Goal: Task Accomplishment & Management: Manage account settings

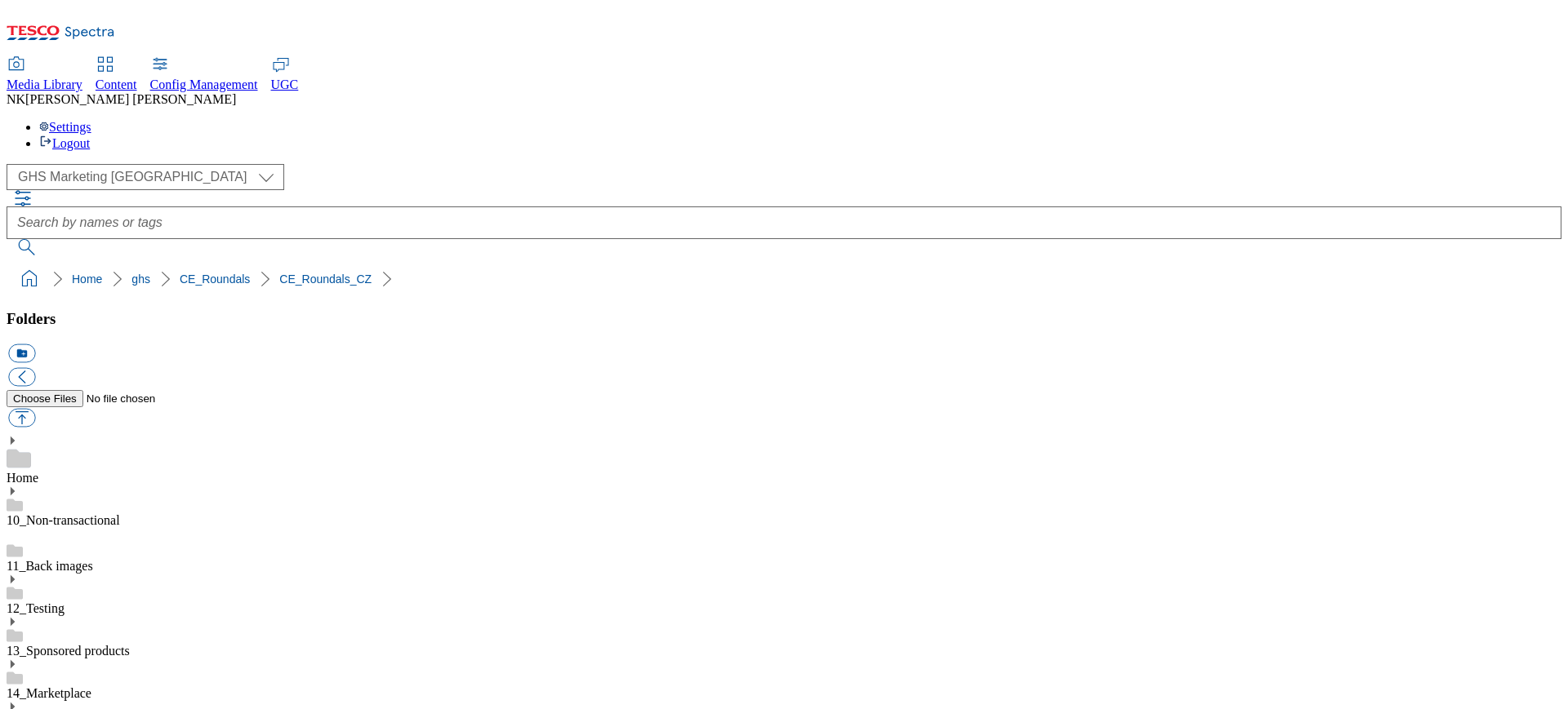
select select "flare-ghs-mktg"
click at [1298, 164] on div "( optional ) All all Clubcard Boost UK Clubcard Marketing Clubcard ROI clubcard…" at bounding box center [784, 229] width 1555 height 131
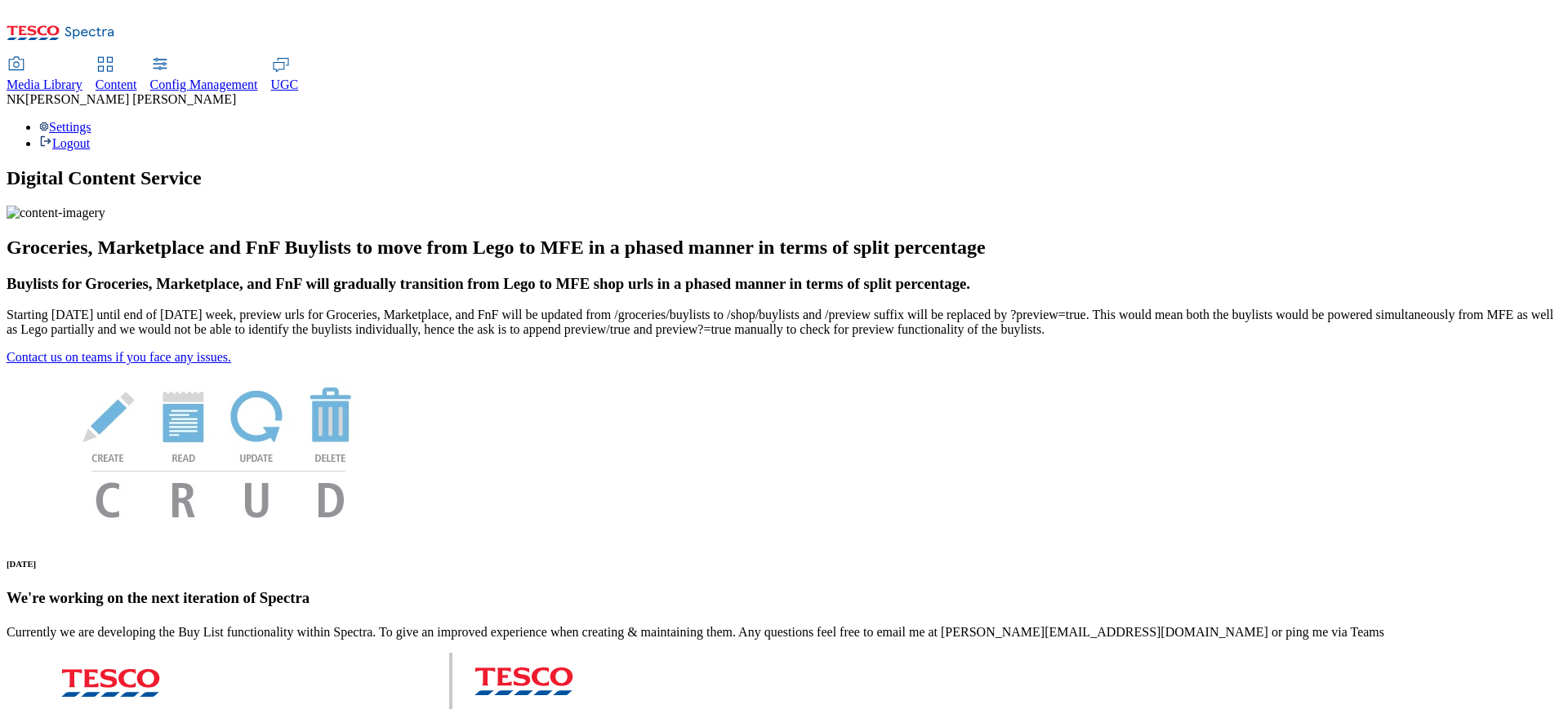
click at [82, 78] on span "Media Library" at bounding box center [44, 85] width 76 height 14
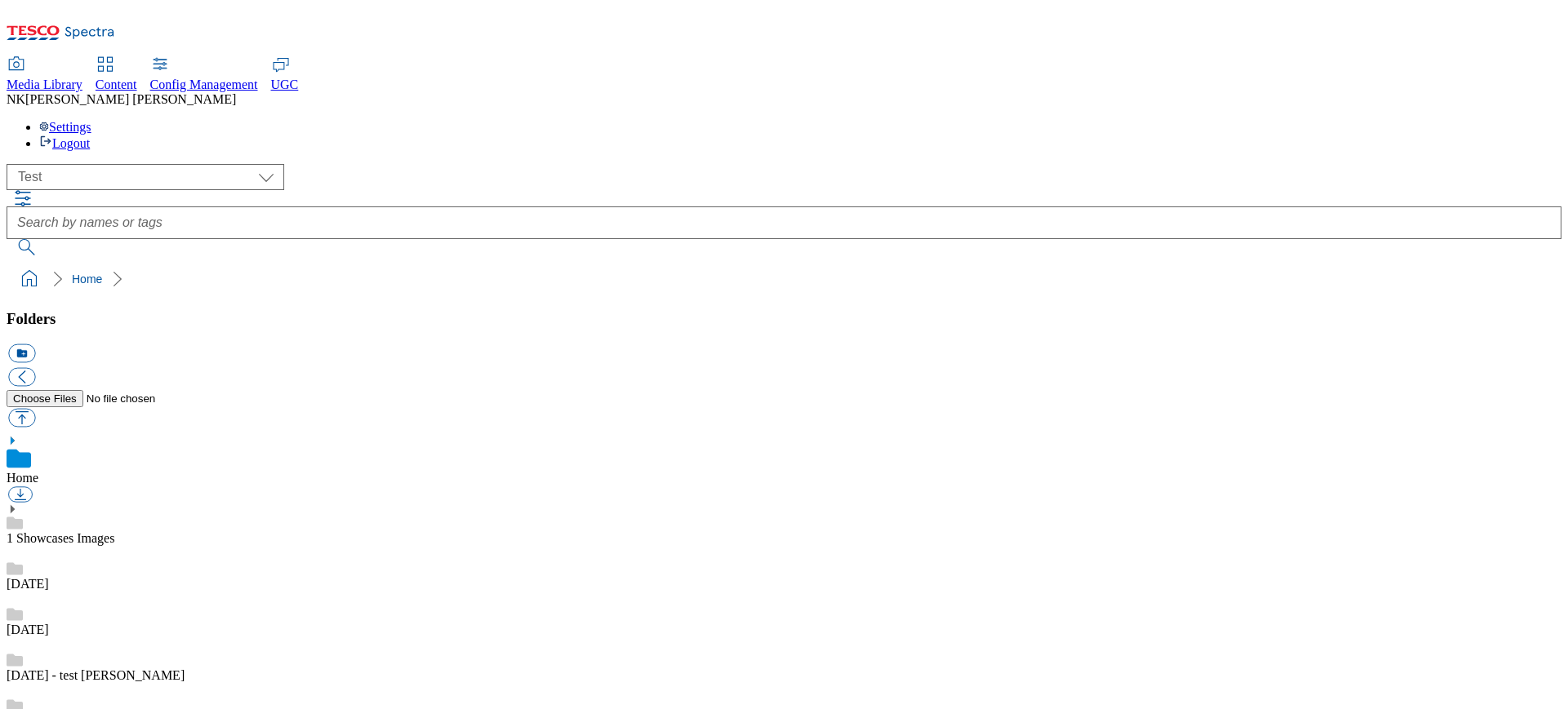
scroll to position [1, 0]
click at [114, 164] on div "( optional ) All all Clubcard Boost UK Clubcard Marketing Clubcard ROI clubcard…" at bounding box center [784, 177] width 1555 height 26
click at [115, 164] on select "All all Clubcard Boost UK Clubcard Marketing Clubcard ROI clubcard-boost-uk clu…" at bounding box center [146, 177] width 278 height 26
select select "flare-ghs-mktg"
click at [366, 164] on div "( optional ) All all Clubcard Boost UK Clubcard Marketing Clubcard ROI clubcard…" at bounding box center [784, 177] width 1555 height 26
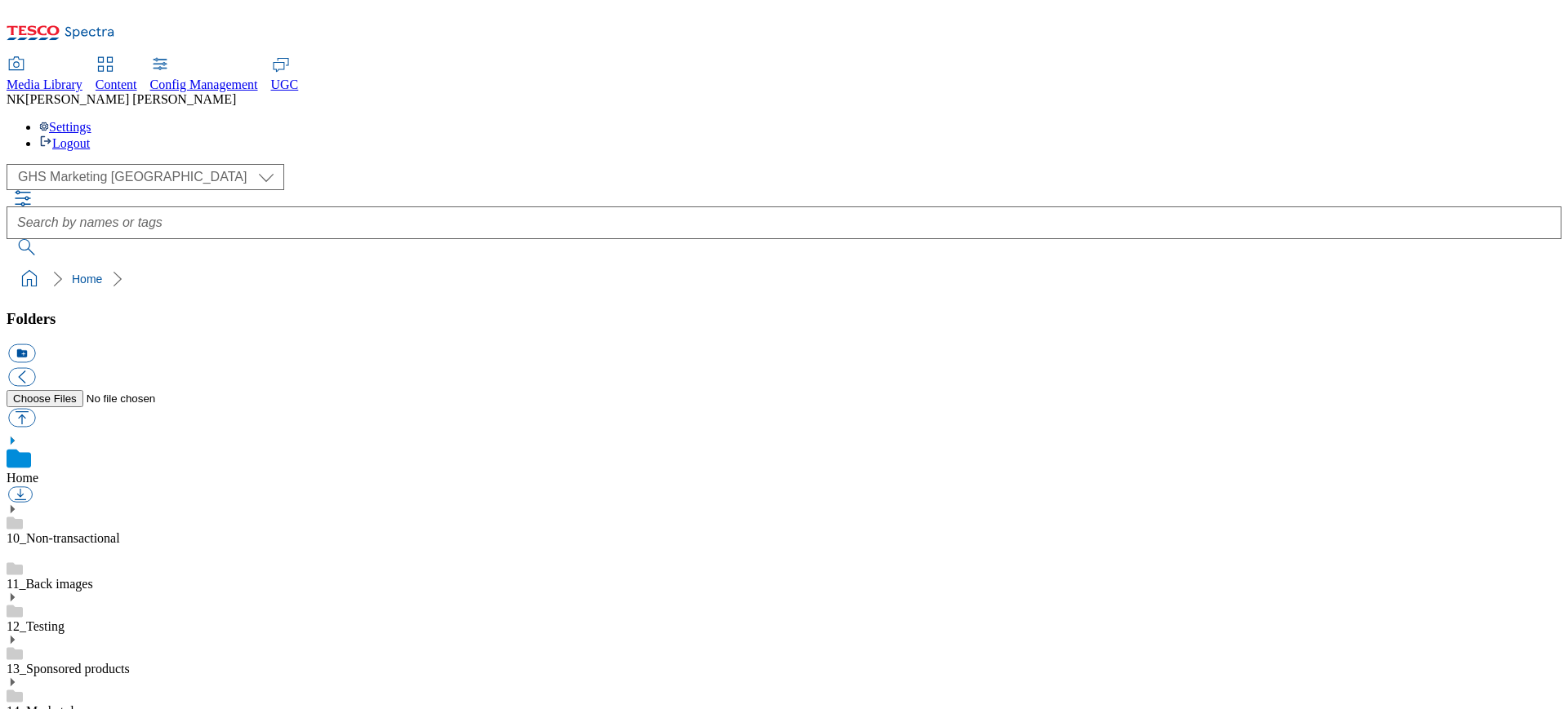
scroll to position [481, 0]
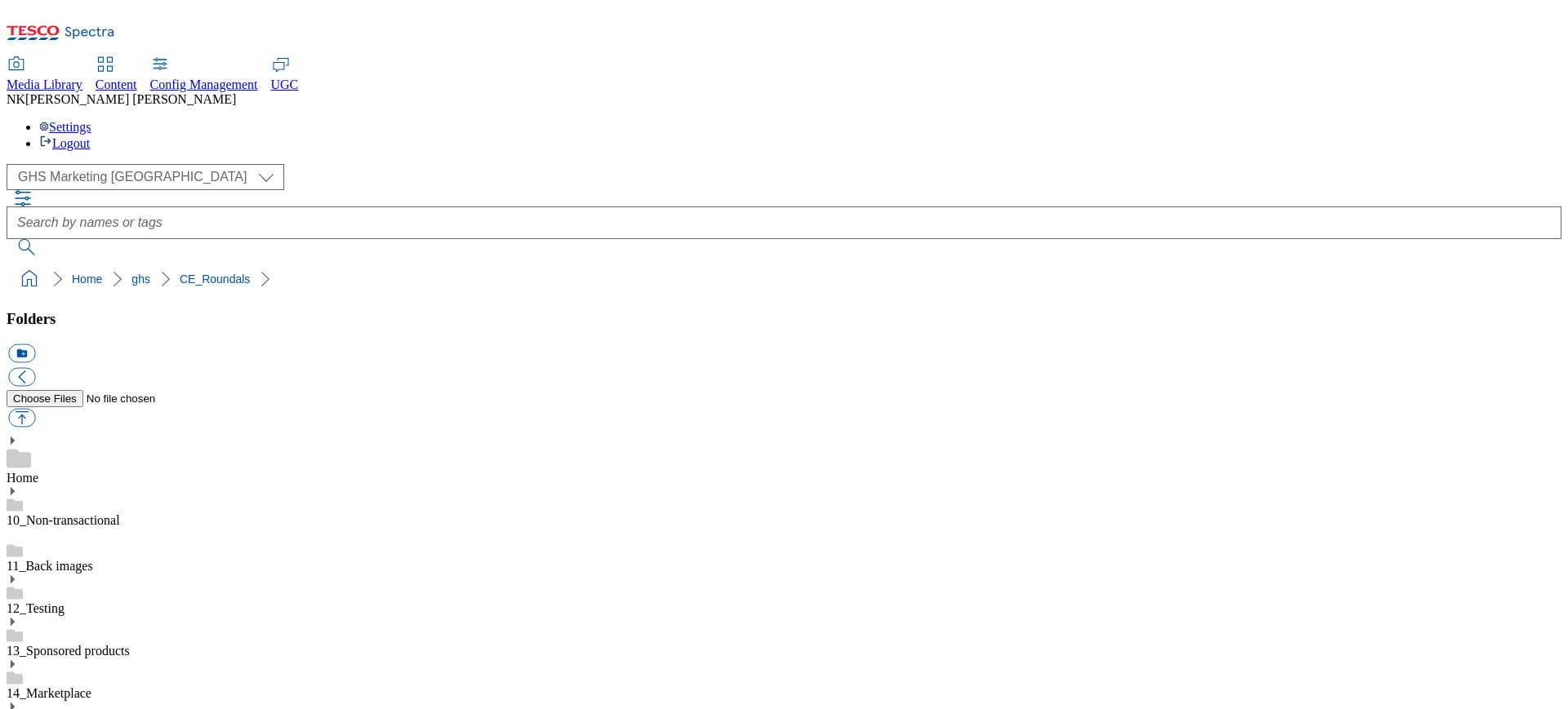
click at [476, 164] on div "( optional ) All all Clubcard Boost UK Clubcard Marketing Clubcard ROI clubcard…" at bounding box center [784, 177] width 1555 height 26
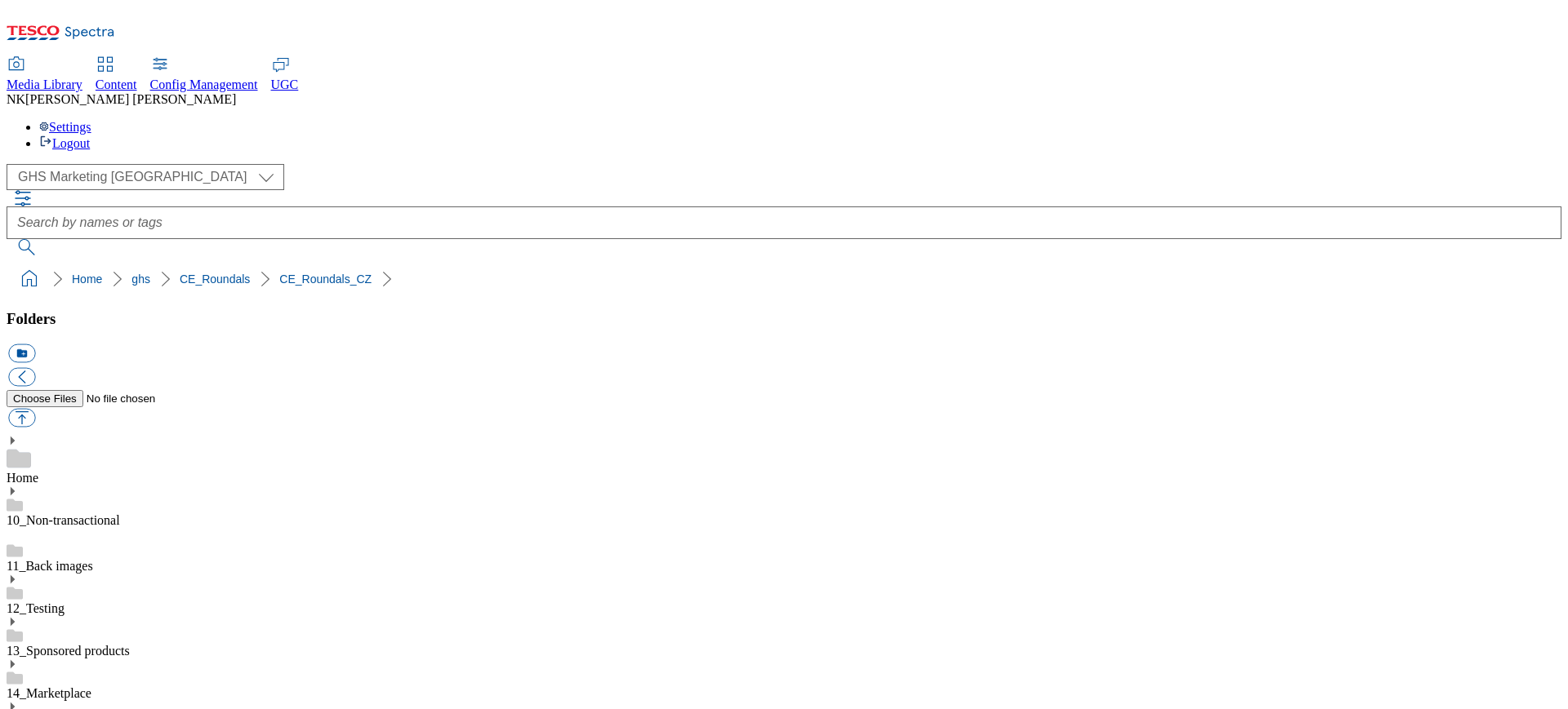
type input "rounded_super_department_dite"
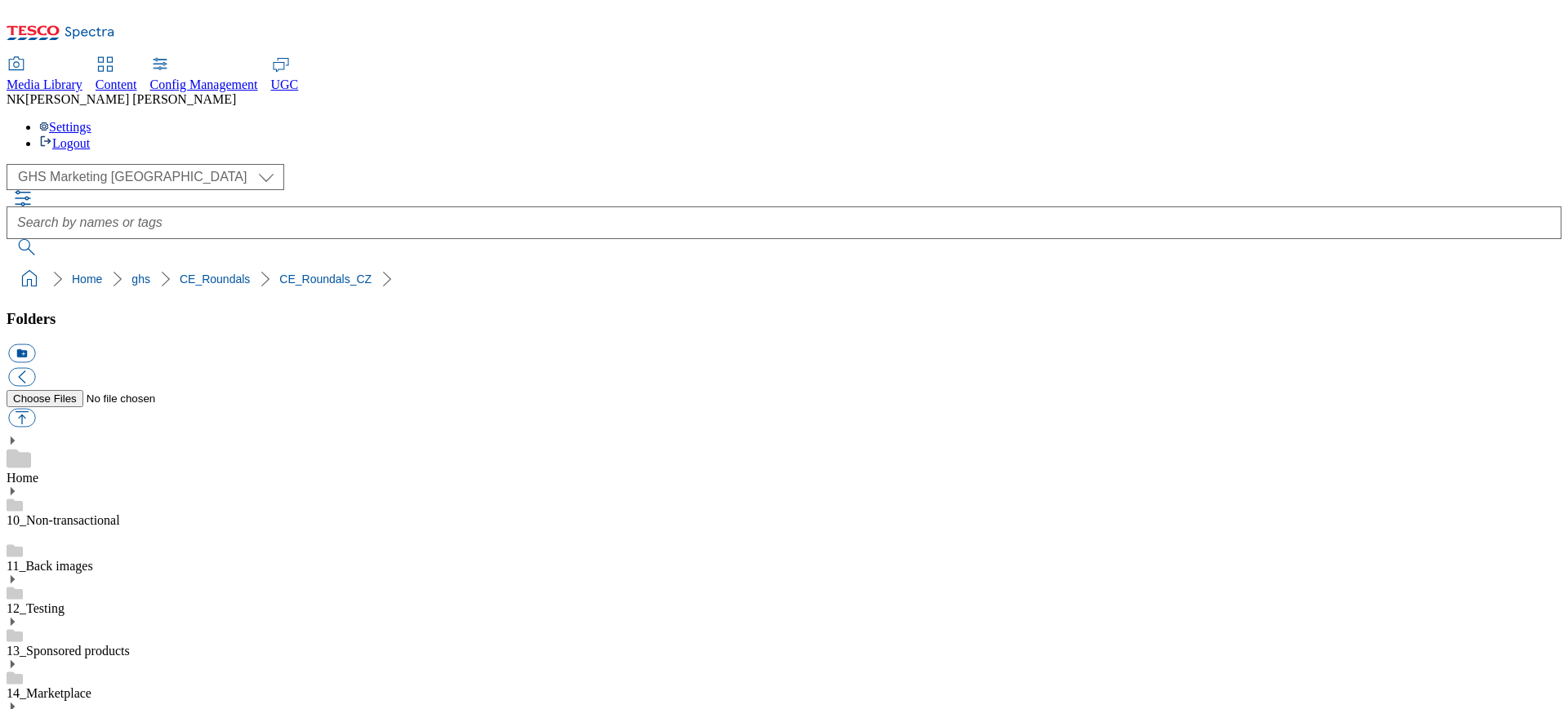
click at [727, 264] on ol "Home ghs CE_Roundals CE_Roundals_SK" at bounding box center [789, 279] width 1545 height 31
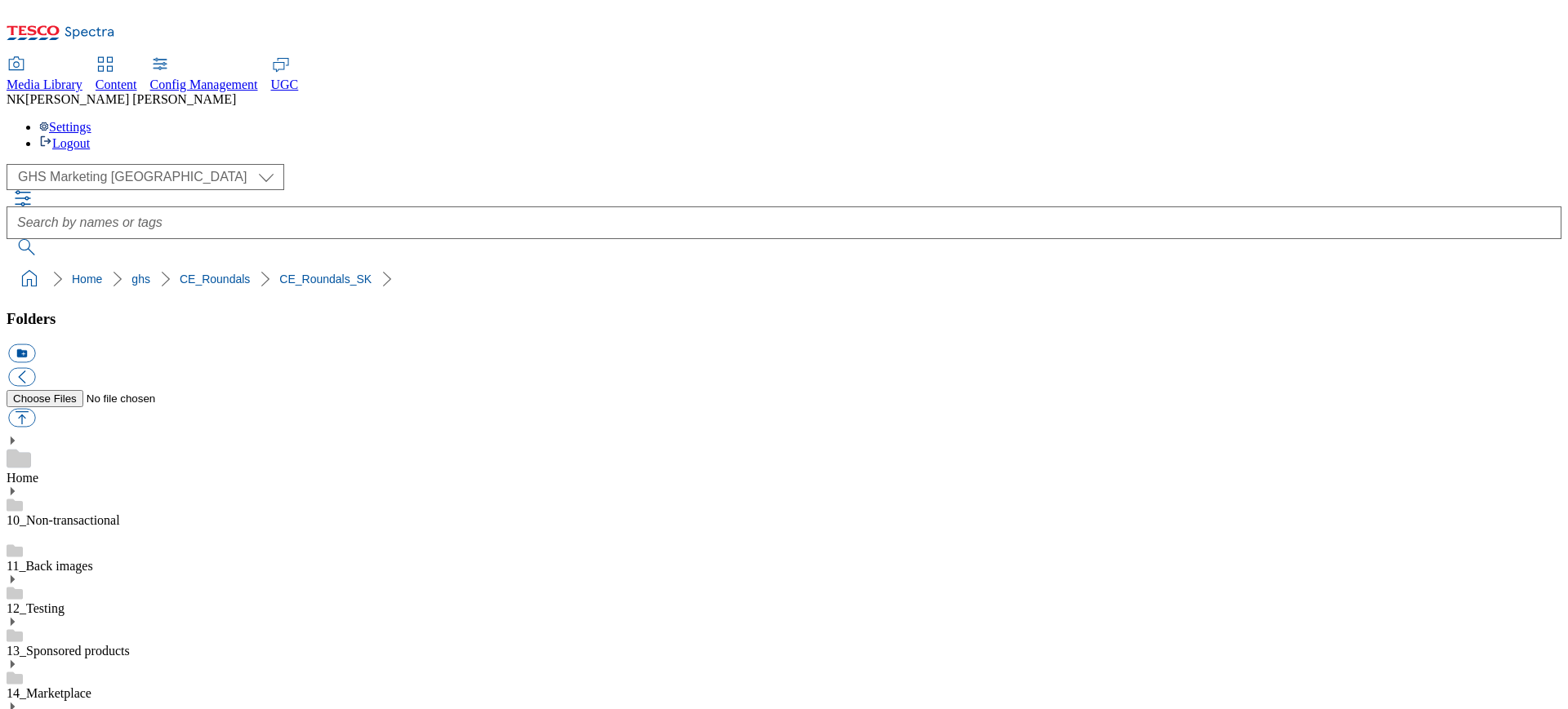
scroll to position [252, 0]
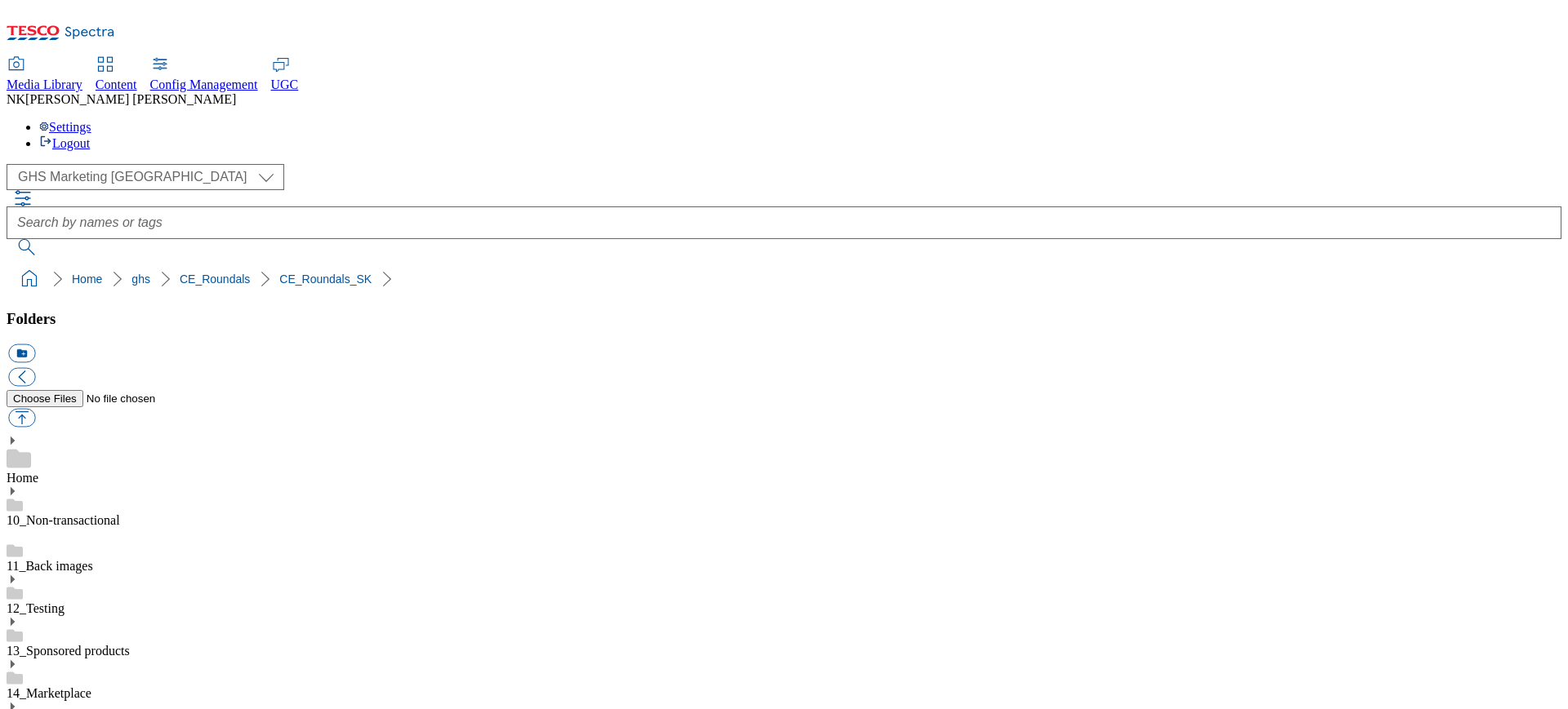
paste input "špeciá"
type input "rounded_super_department_špeciálne_ponuky"
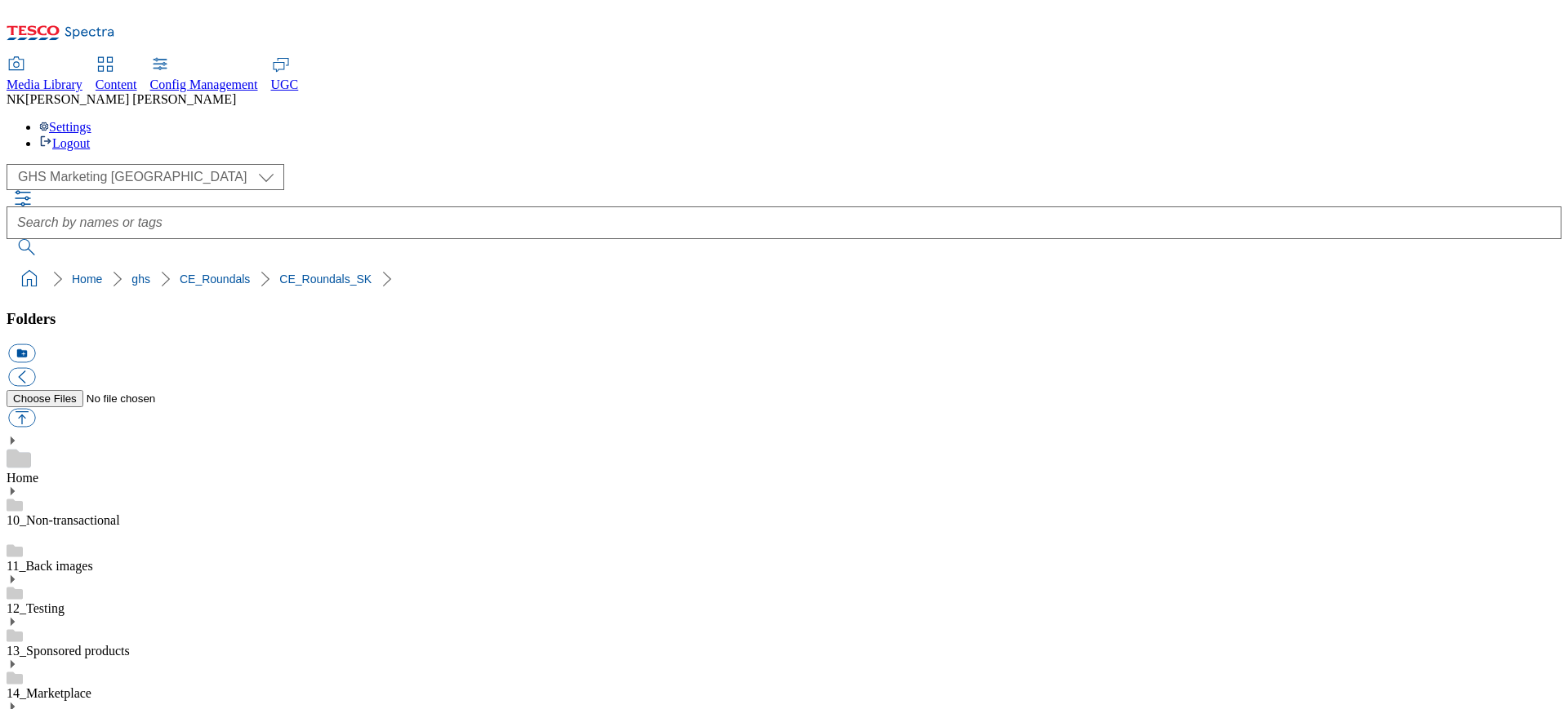
paste input "áreň"
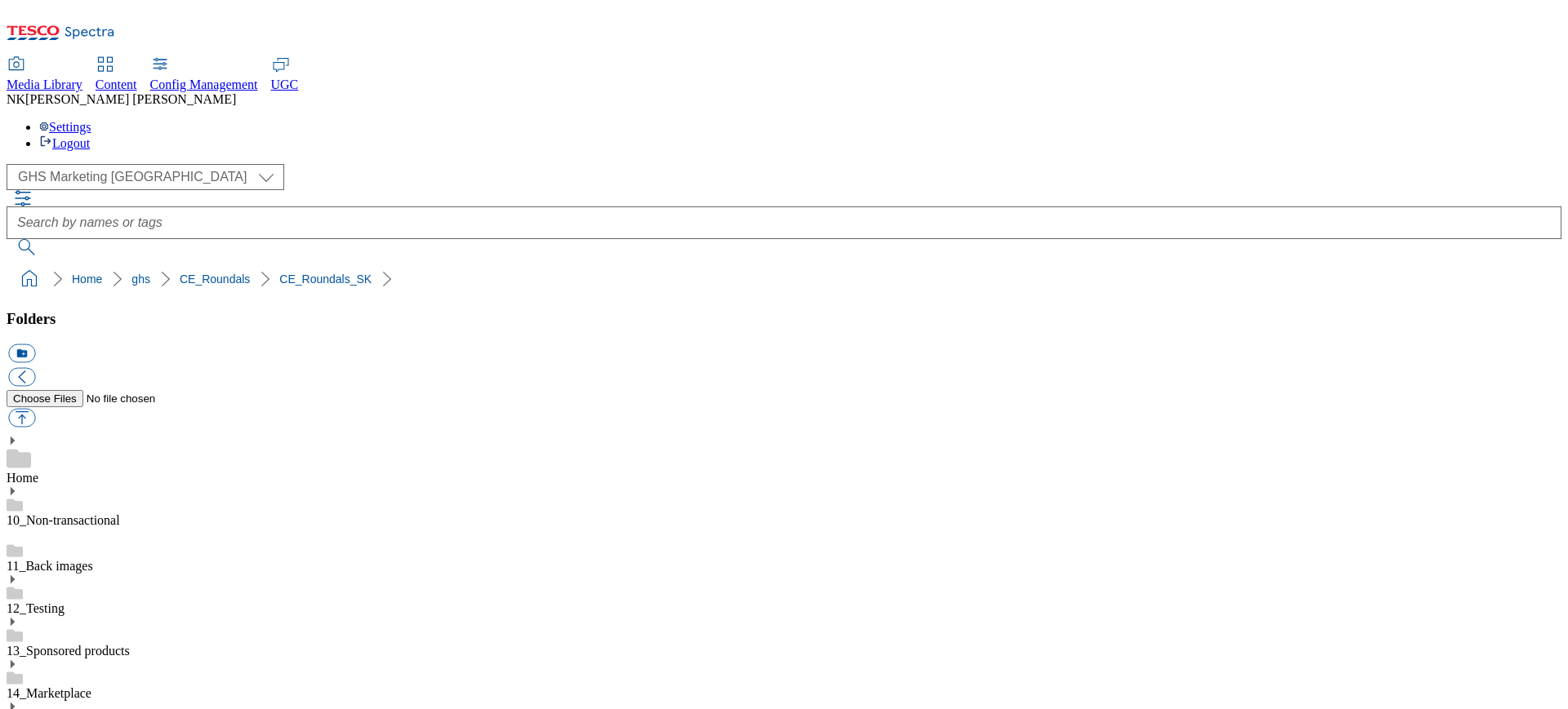
type input "rounded_super_department_pekáreň"
drag, startPoint x: 1510, startPoint y: 246, endPoint x: 1529, endPoint y: 223, distance: 29.8
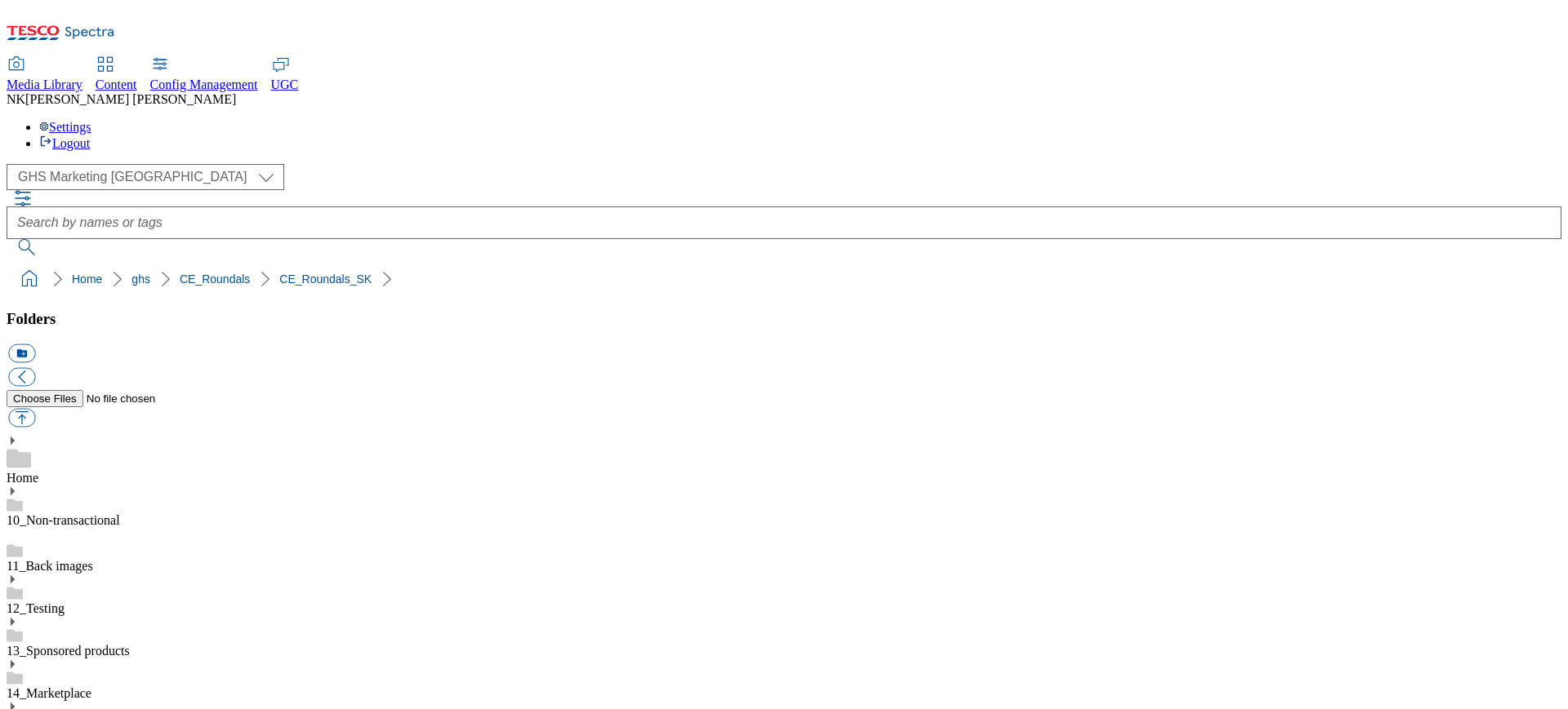
scroll to position [424, 0]
click at [1486, 92] on div "NK Nitish Kumar Settings Logout" at bounding box center [784, 121] width 1555 height 59
click at [236, 92] on span "Nitish Kumar" at bounding box center [131, 99] width 211 height 14
drag, startPoint x: 1520, startPoint y: 32, endPoint x: 1530, endPoint y: 29, distance: 10.4
click at [1530, 120] on div "Settings Logout" at bounding box center [784, 135] width 1555 height 31
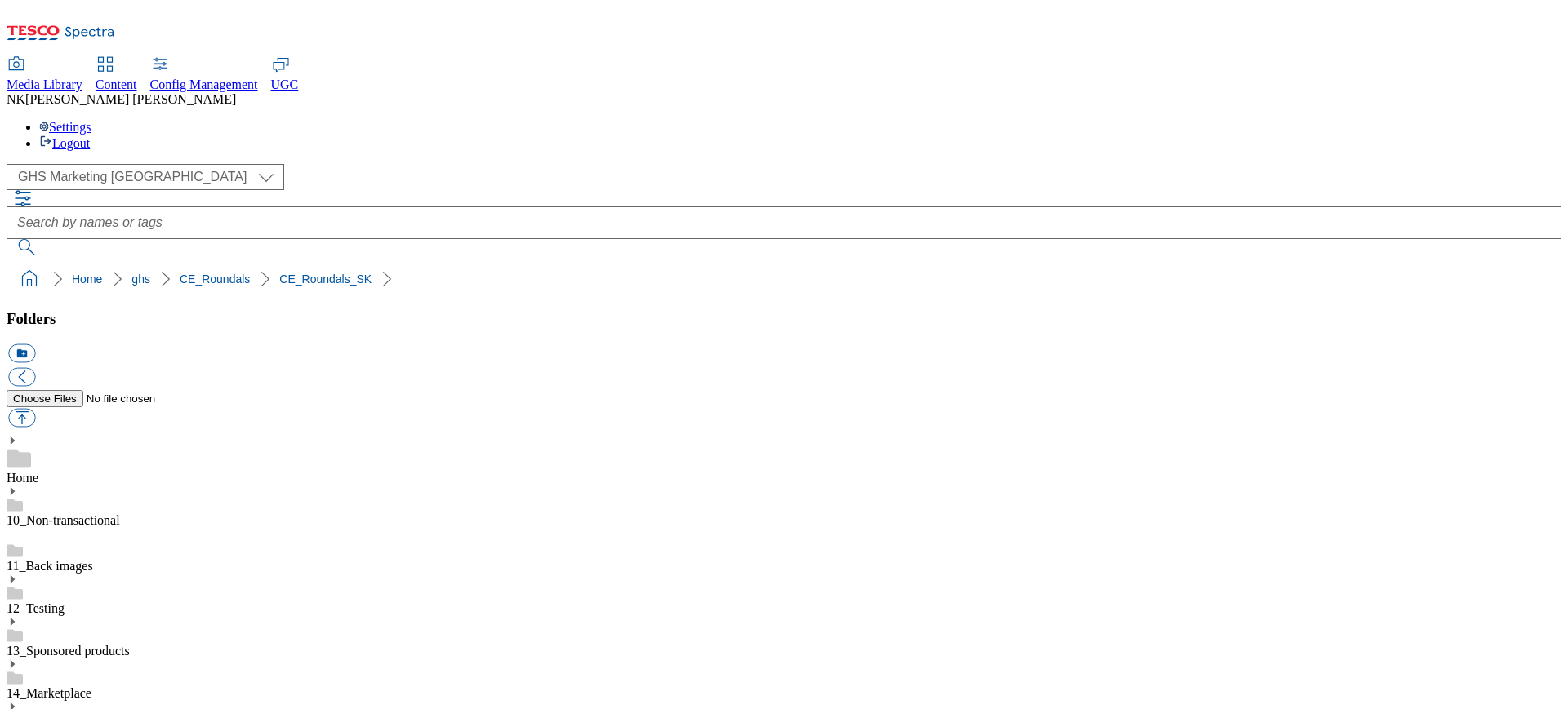
click at [91, 120] on link "Settings" at bounding box center [65, 126] width 52 height 14
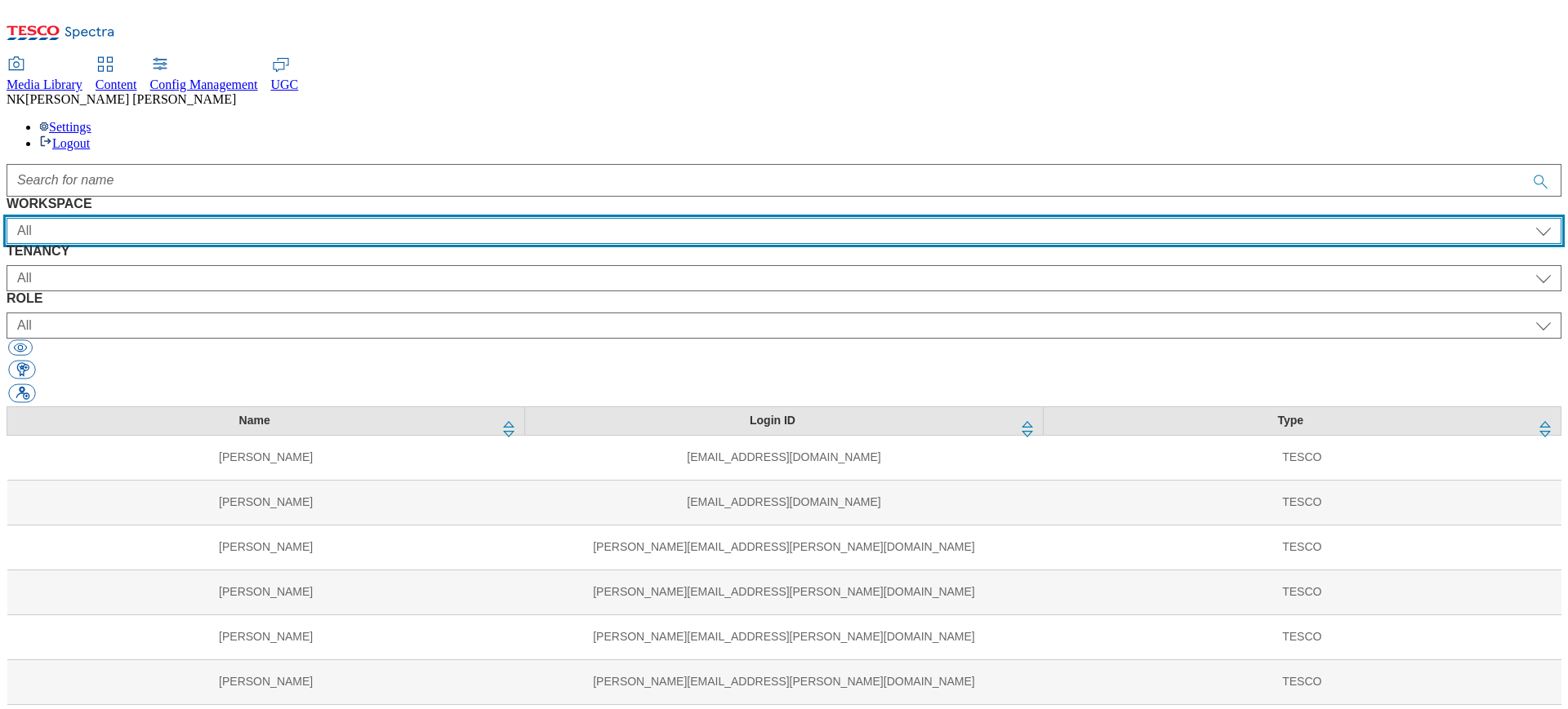
click at [203, 218] on select "All Content Media Spectra UGC Config" at bounding box center [784, 230] width 1555 height 26
select select "Content"
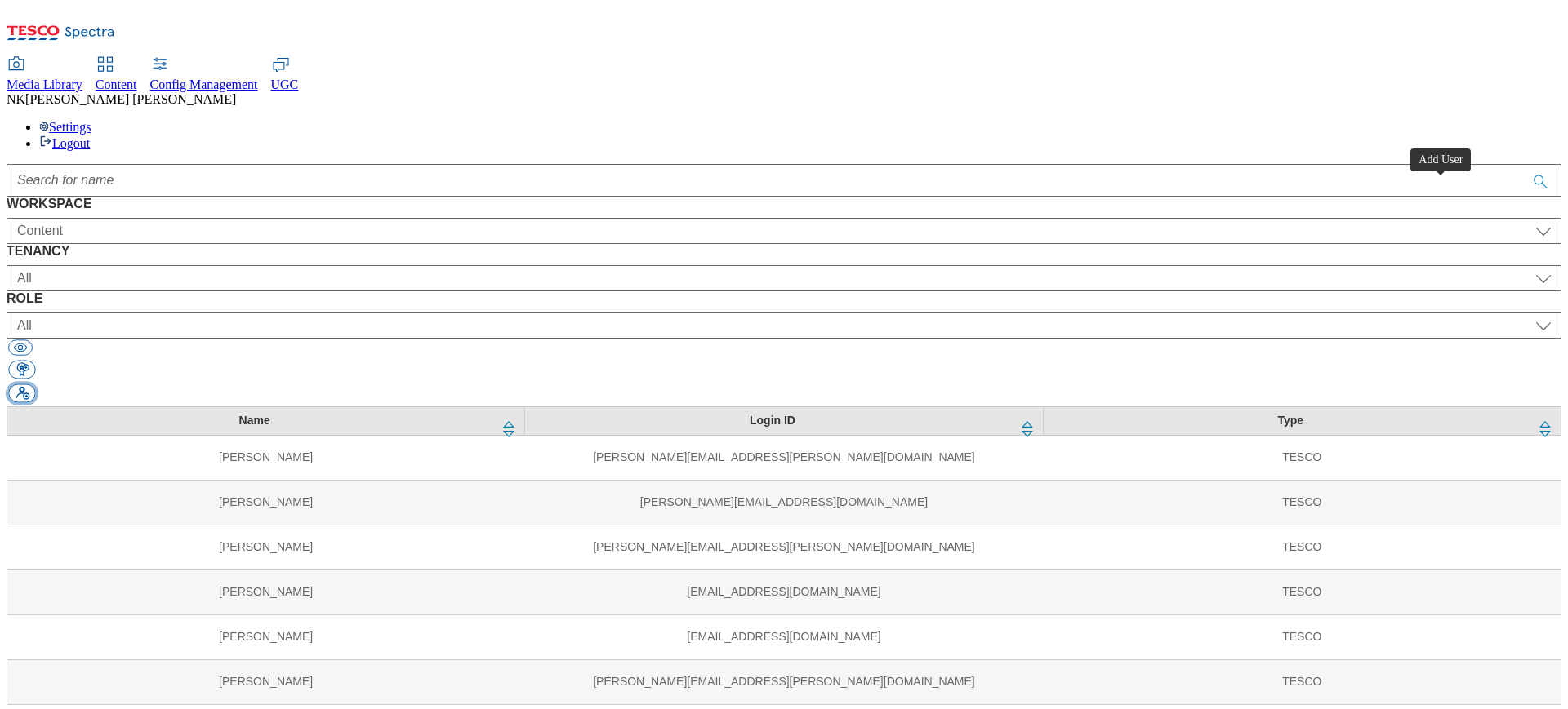
click at [35, 384] on button "button" at bounding box center [22, 393] width 27 height 18
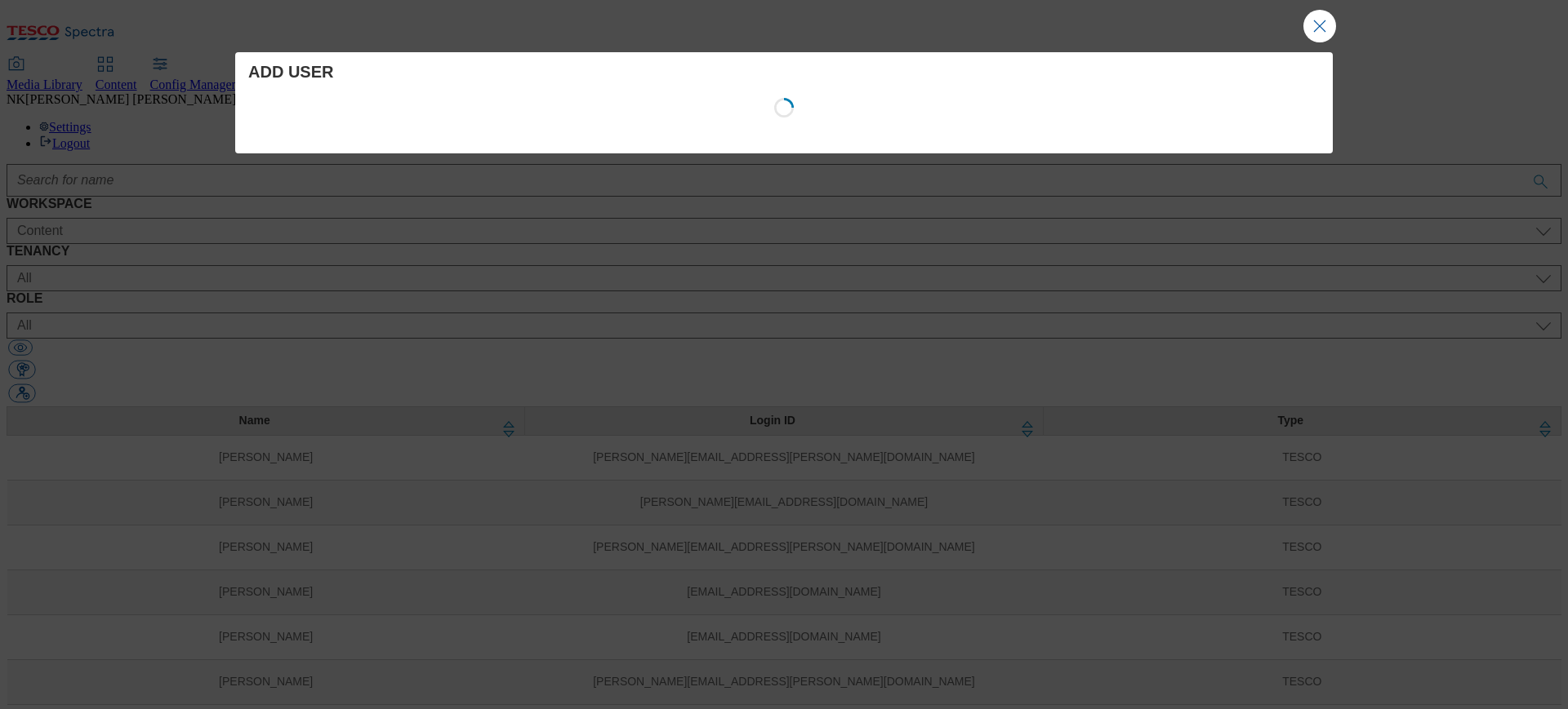
select select "Content"
select select "customer-engagement"
select select "content_designer"
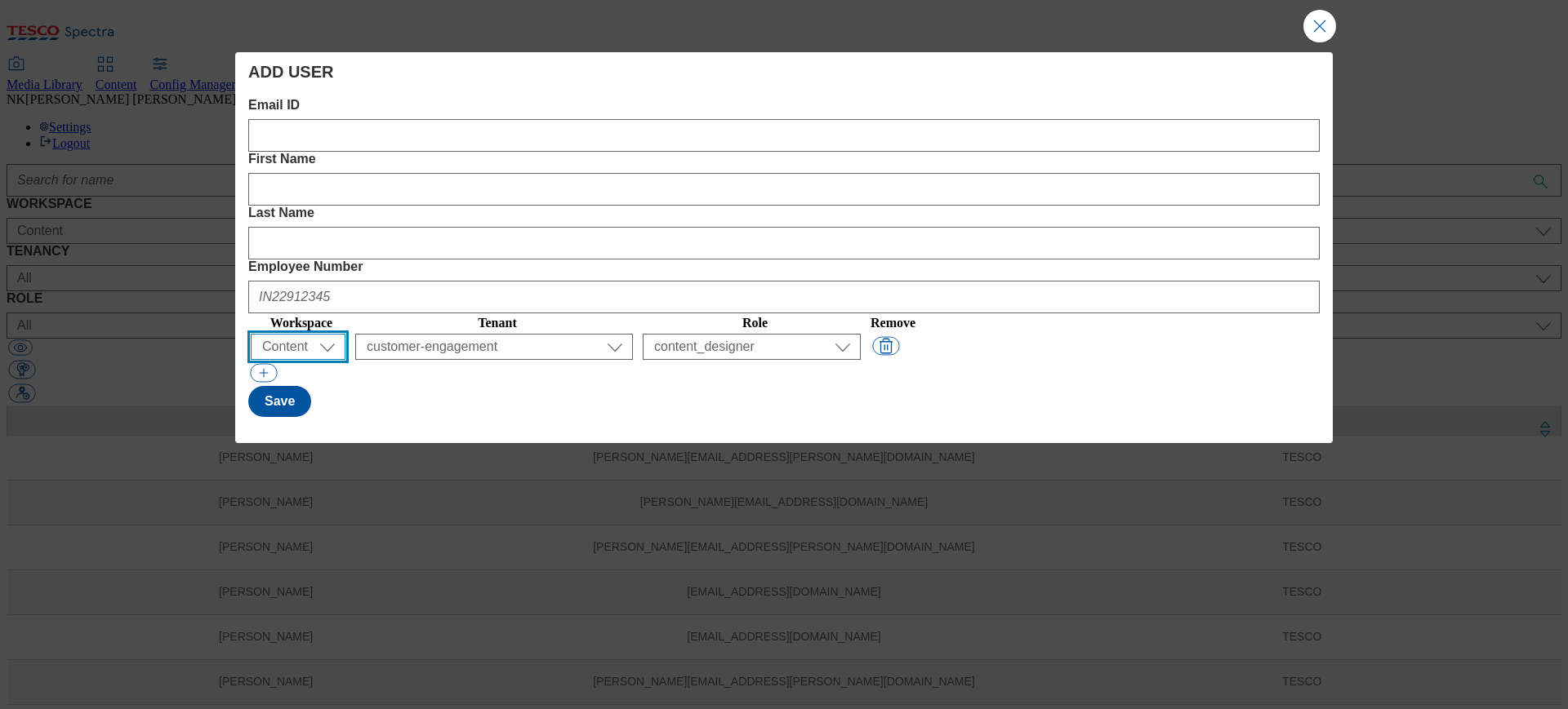
click at [317, 334] on select "All Content Media Spectra UGC Config" at bounding box center [297, 347] width 95 height 26
select select "Media"
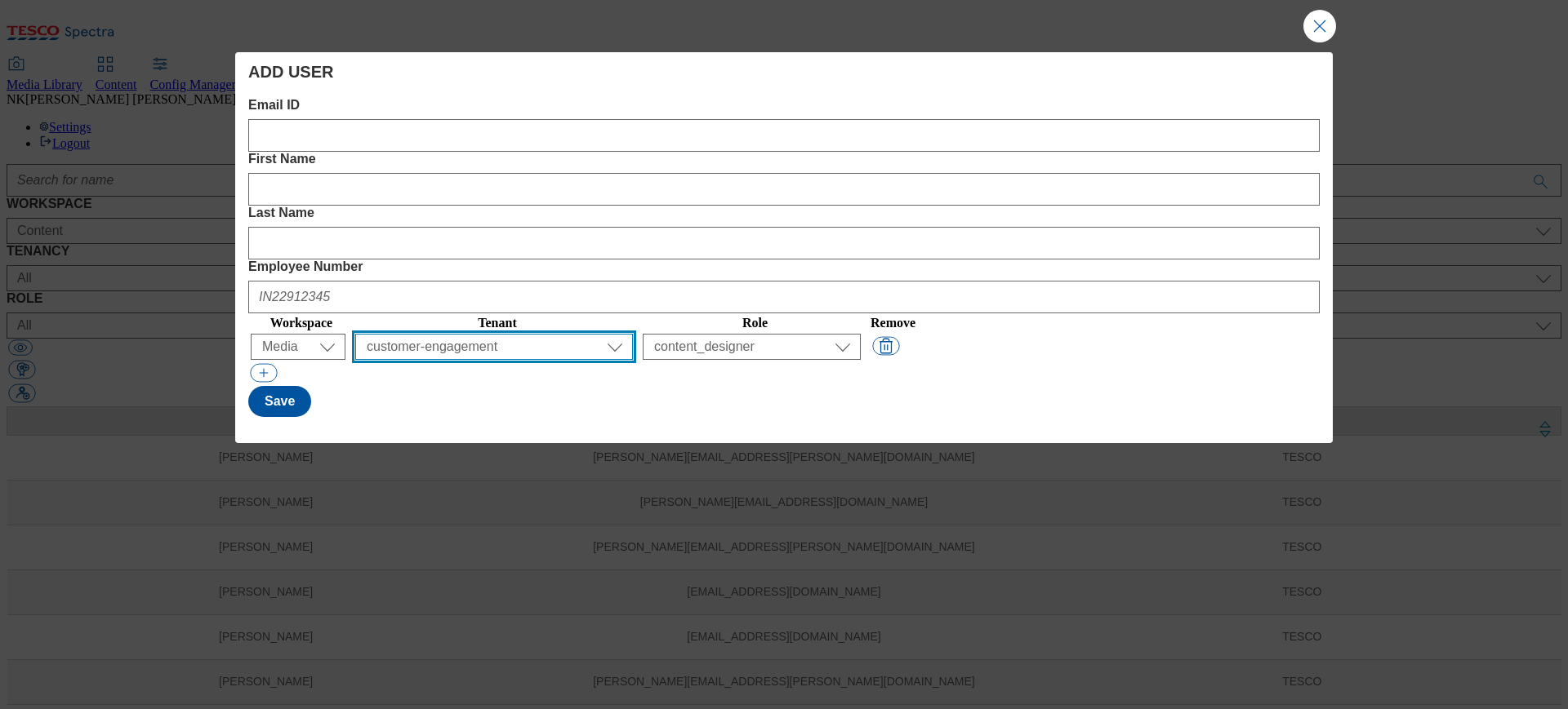
click at [564, 334] on select "All ALL All all Clubcard Boost UK Clubcard Marketing Clubcard ROI clubcard-boos…" at bounding box center [494, 347] width 278 height 26
select select "flare-ghs-mktg"
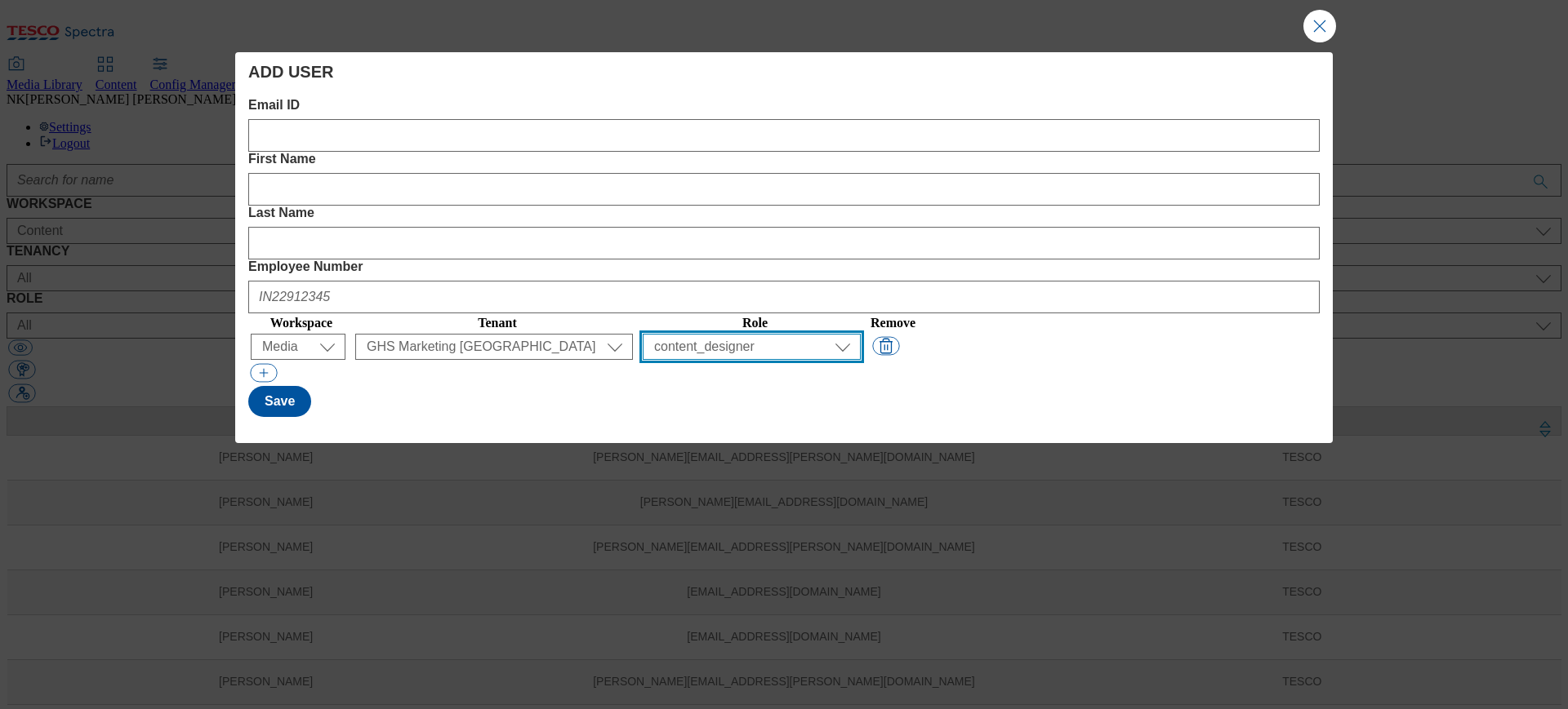
click at [861, 334] on select "All content_designer content_editor content_read developer guest media_admin mo…" at bounding box center [751, 347] width 218 height 26
select select "developer"
click at [1049, 252] on div "Email ID First Name Last Name Employee Number Workspace Tenant Role Remove ( op…" at bounding box center [783, 257] width 1071 height 319
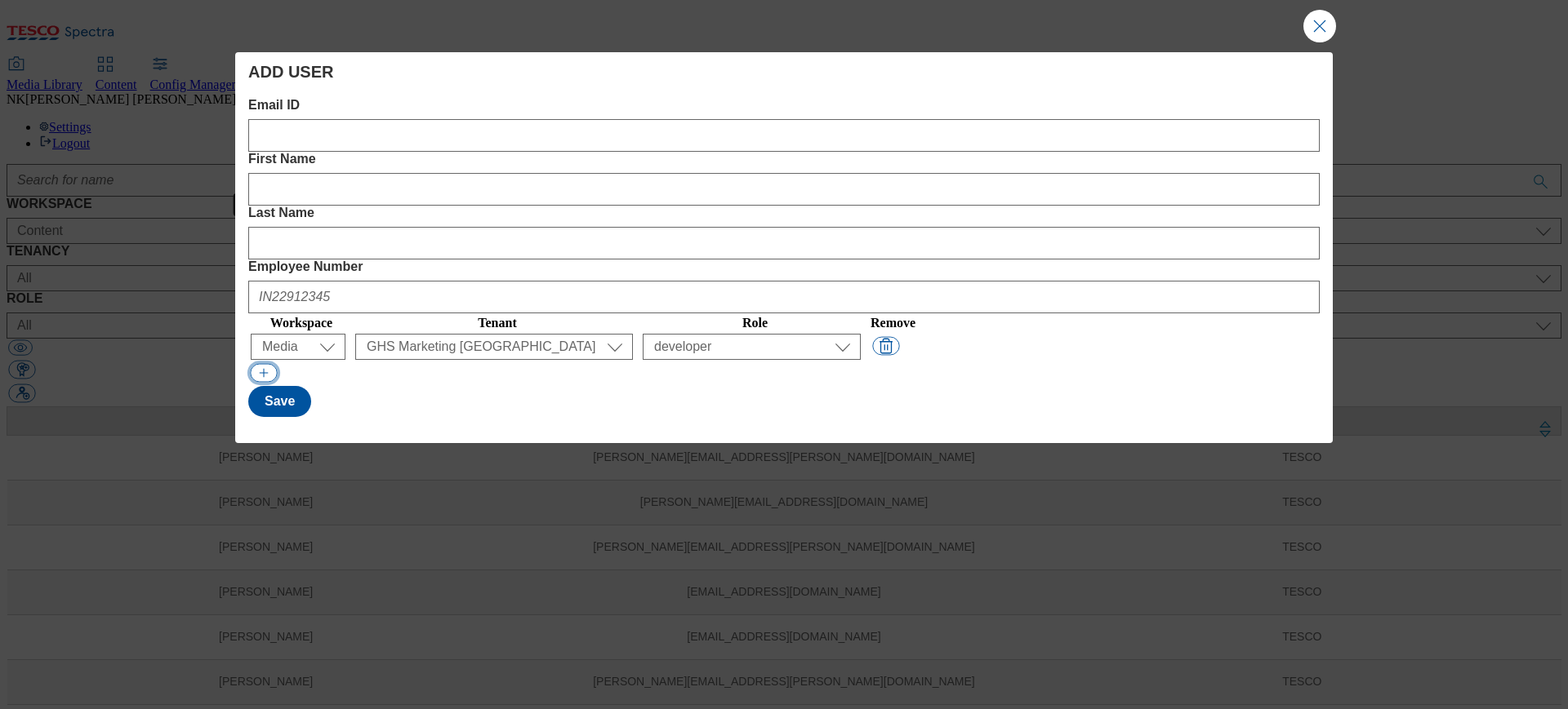
click at [269, 364] on button "Modal" at bounding box center [263, 373] width 27 height 18
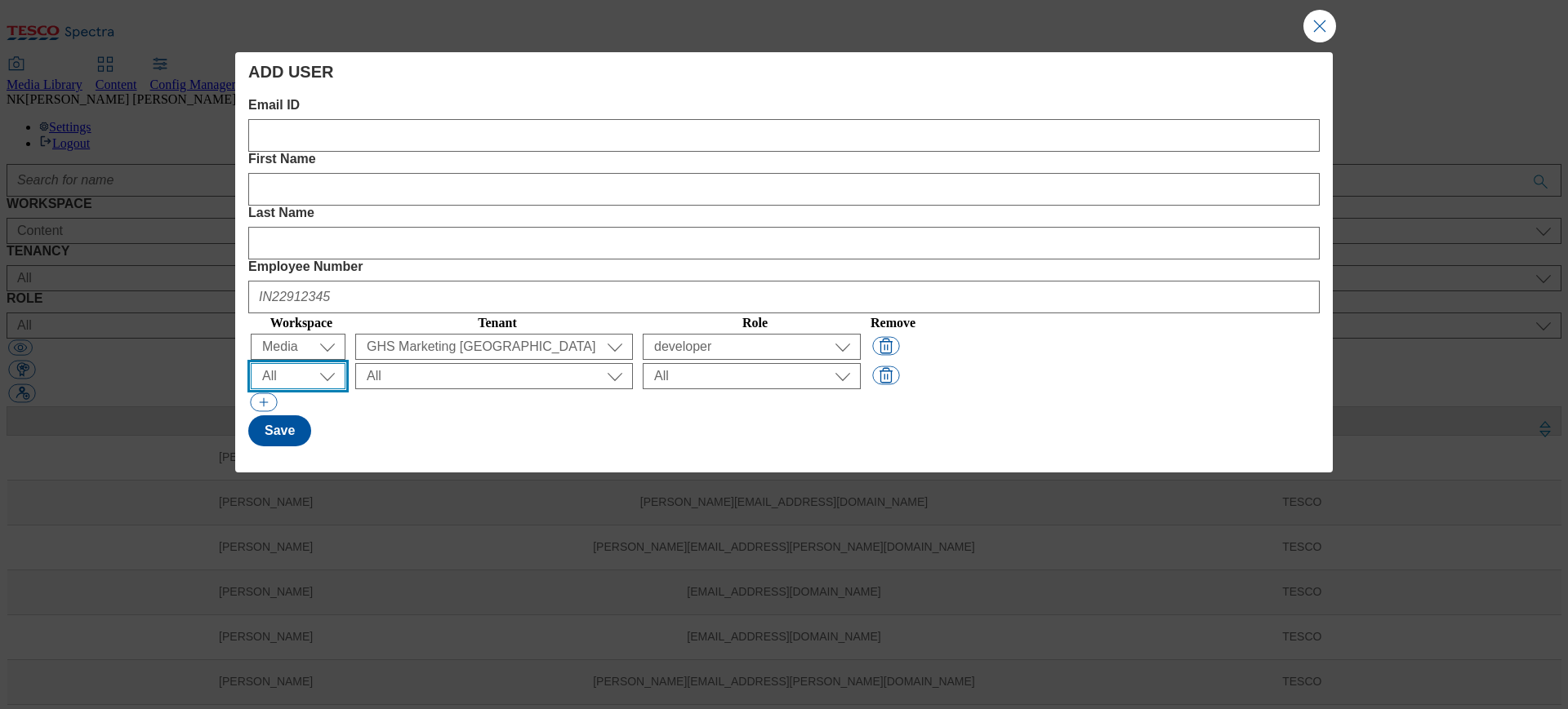
click at [323, 334] on select "All Content Media Spectra UGC Config" at bounding box center [297, 347] width 95 height 26
select select "Media"
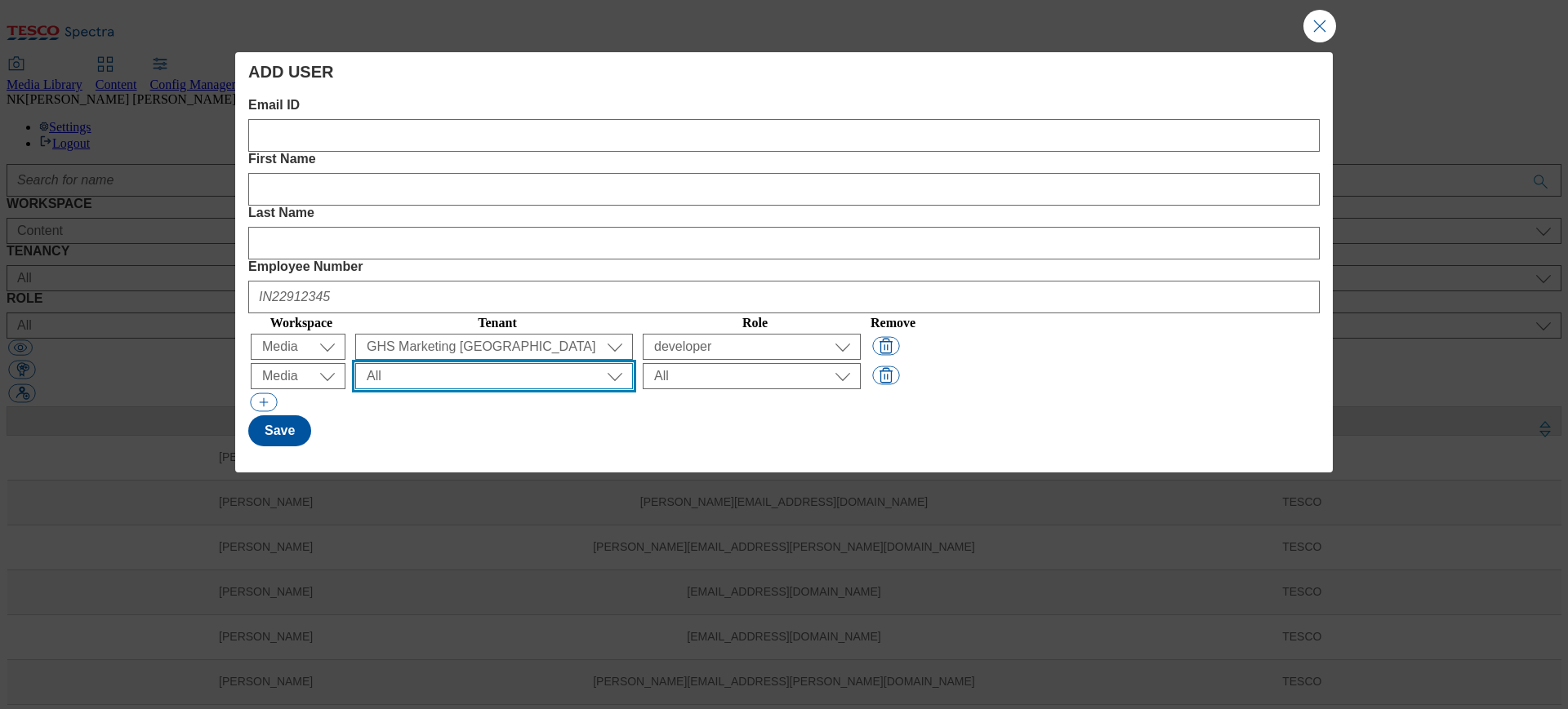
click at [569, 334] on select "All ALL All all Clubcard Boost UK Clubcard Marketing Clubcard ROI clubcard-boos…" at bounding box center [494, 347] width 278 height 26
select select "flare-ighs-ce-mktg"
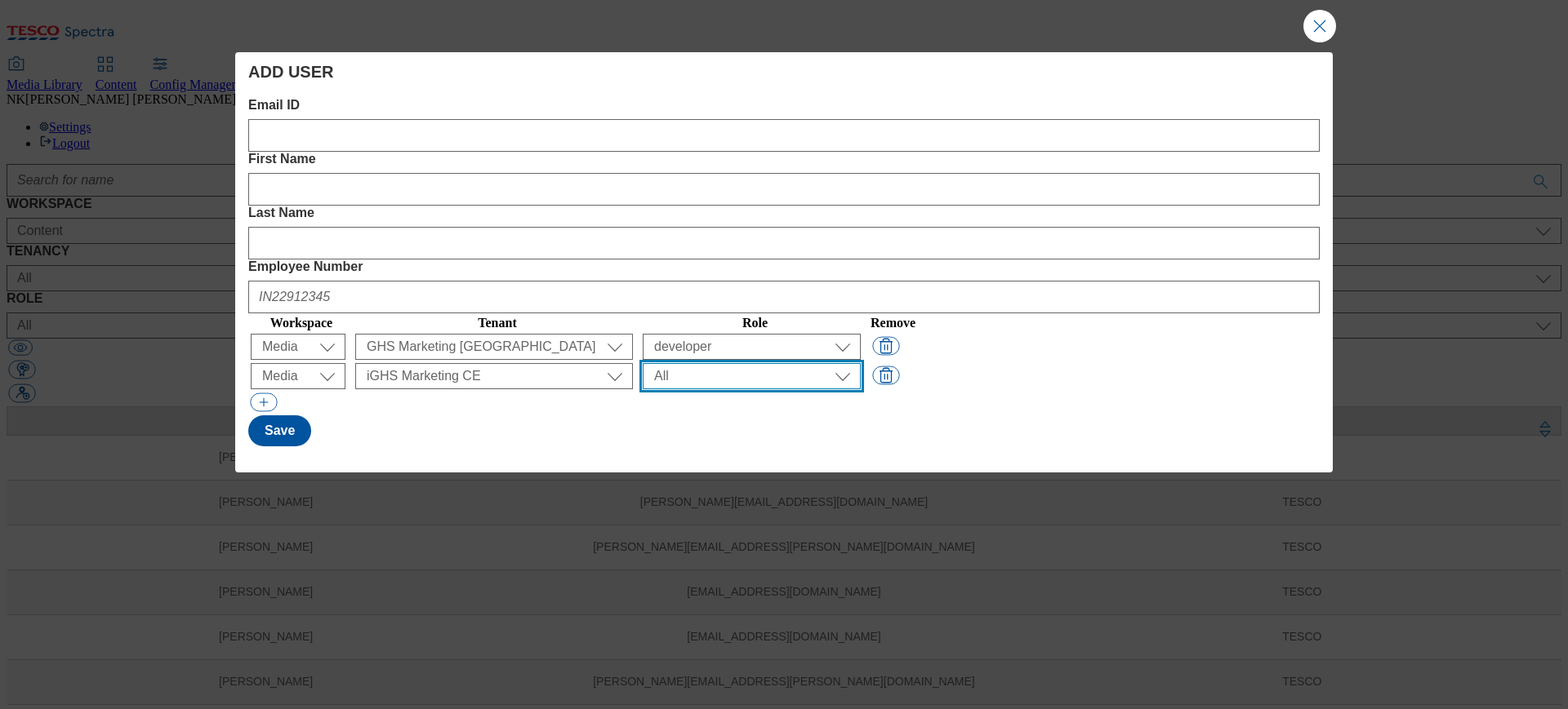
click at [861, 334] on select "All content_designer content_editor content_read developer guest media_admin mo…" at bounding box center [751, 347] width 218 height 26
select select "developer"
click at [258, 393] on button "Modal" at bounding box center [263, 403] width 27 height 18
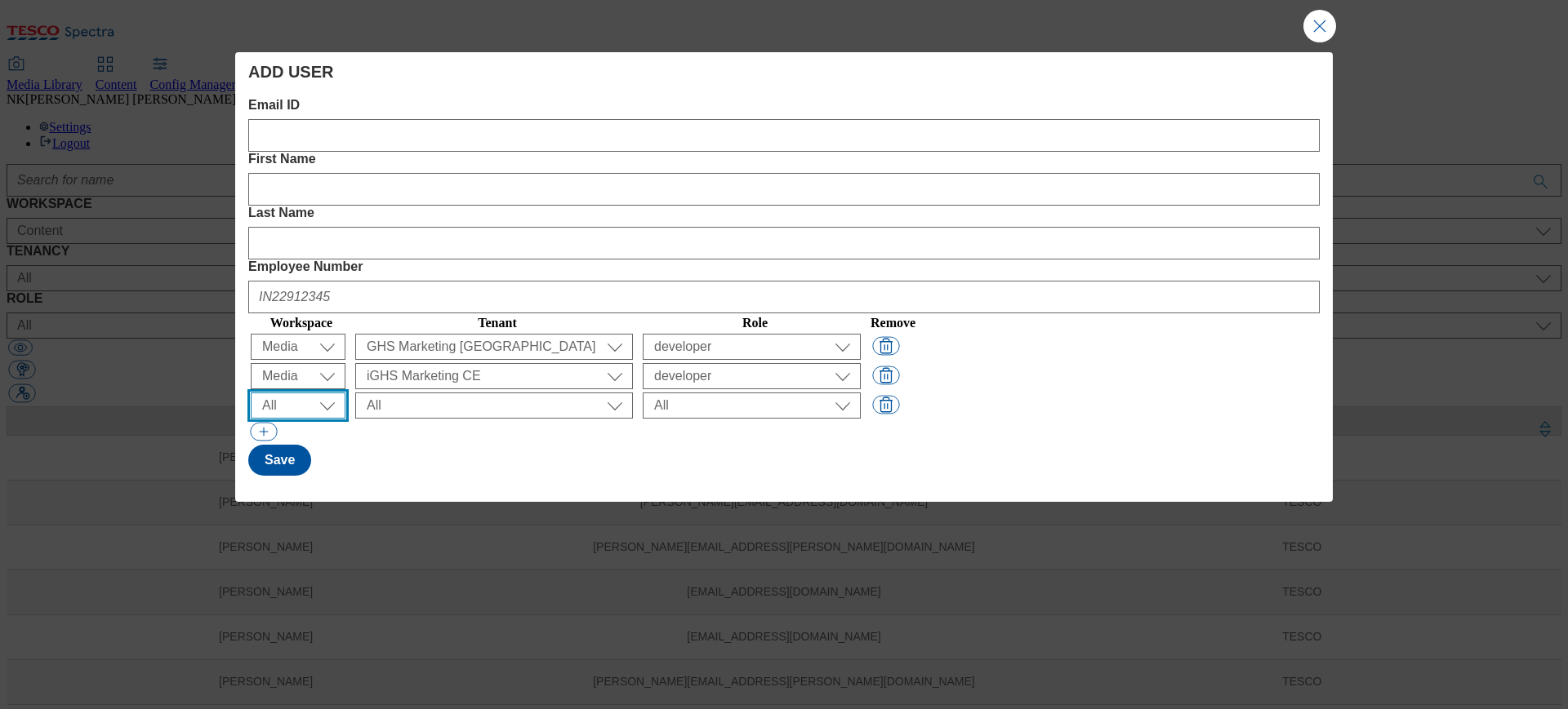
click at [318, 334] on select "All Content Media Spectra UGC Config" at bounding box center [297, 347] width 95 height 26
select select "Media"
click at [544, 334] on select "All ALL All all Clubcard Boost UK Clubcard Marketing Clubcard ROI clubcard-boos…" at bounding box center [494, 347] width 278 height 26
select select "flare-ighs-my-mktg"
click at [861, 334] on select "All content_designer content_editor content_read developer guest media_admin mo…" at bounding box center [751, 347] width 218 height 26
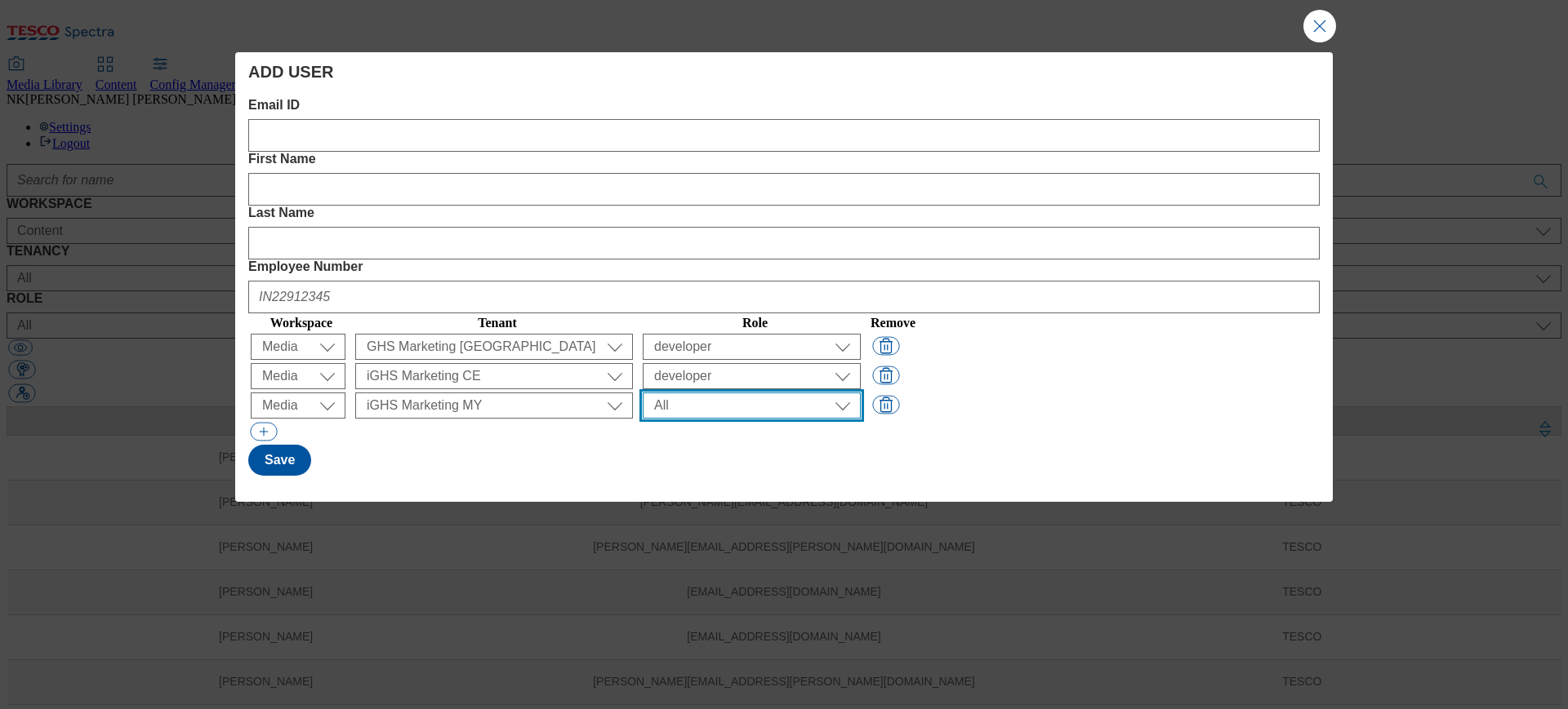
select select "developer"
click at [258, 423] on button "Modal" at bounding box center [263, 432] width 27 height 18
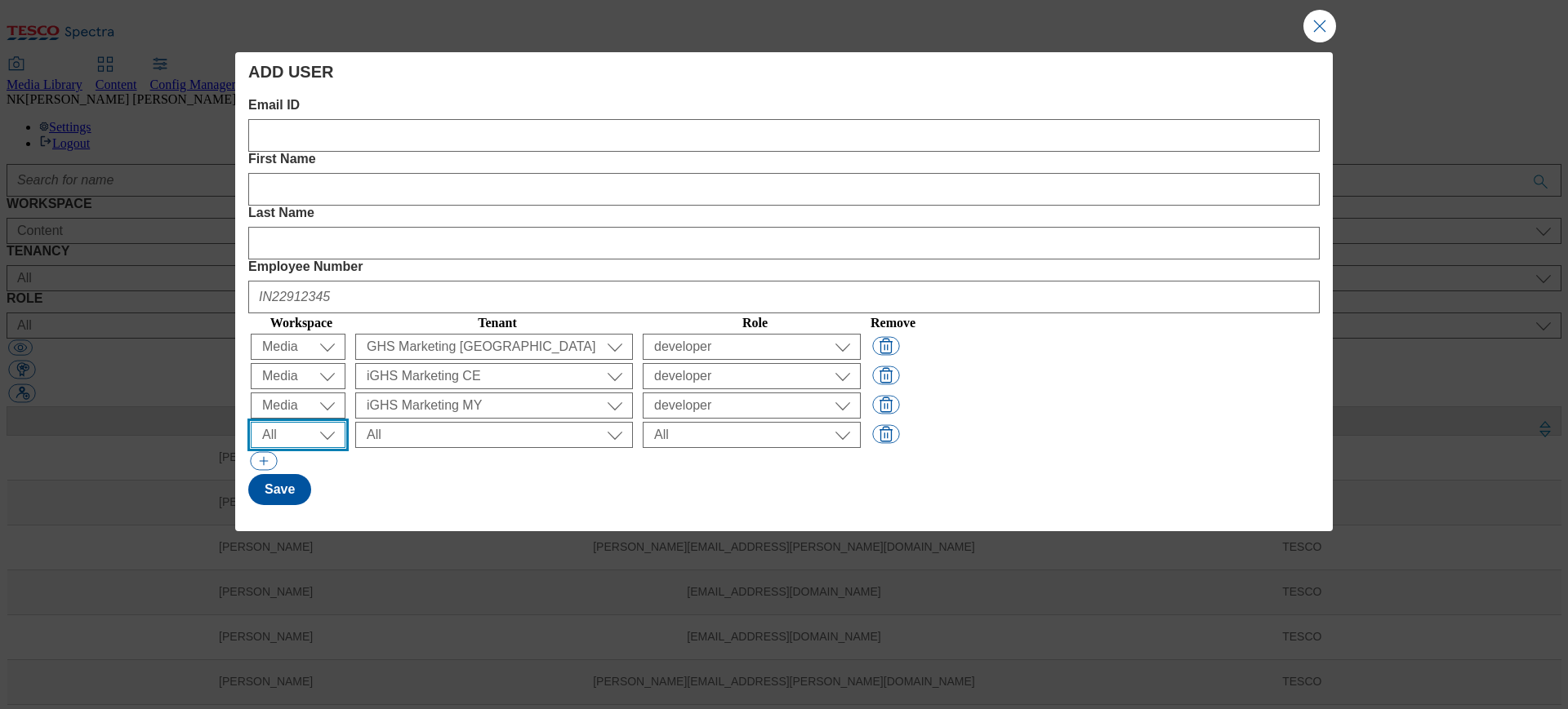
click at [312, 334] on select "All Content Media Spectra UGC Config" at bounding box center [297, 347] width 95 height 26
select select "Media"
click at [528, 334] on select "All ALL All all Clubcard Boost UK Clubcard Marketing Clubcard ROI clubcard-boos…" at bounding box center [494, 347] width 278 height 26
select select "flare-ighs-th-mktg"
click at [639, 422] on div "( optional ) All ALL All all Clubcard Boost UK Clubcard Marketing Clubcard ROI …" at bounding box center [497, 434] width 284 height 26
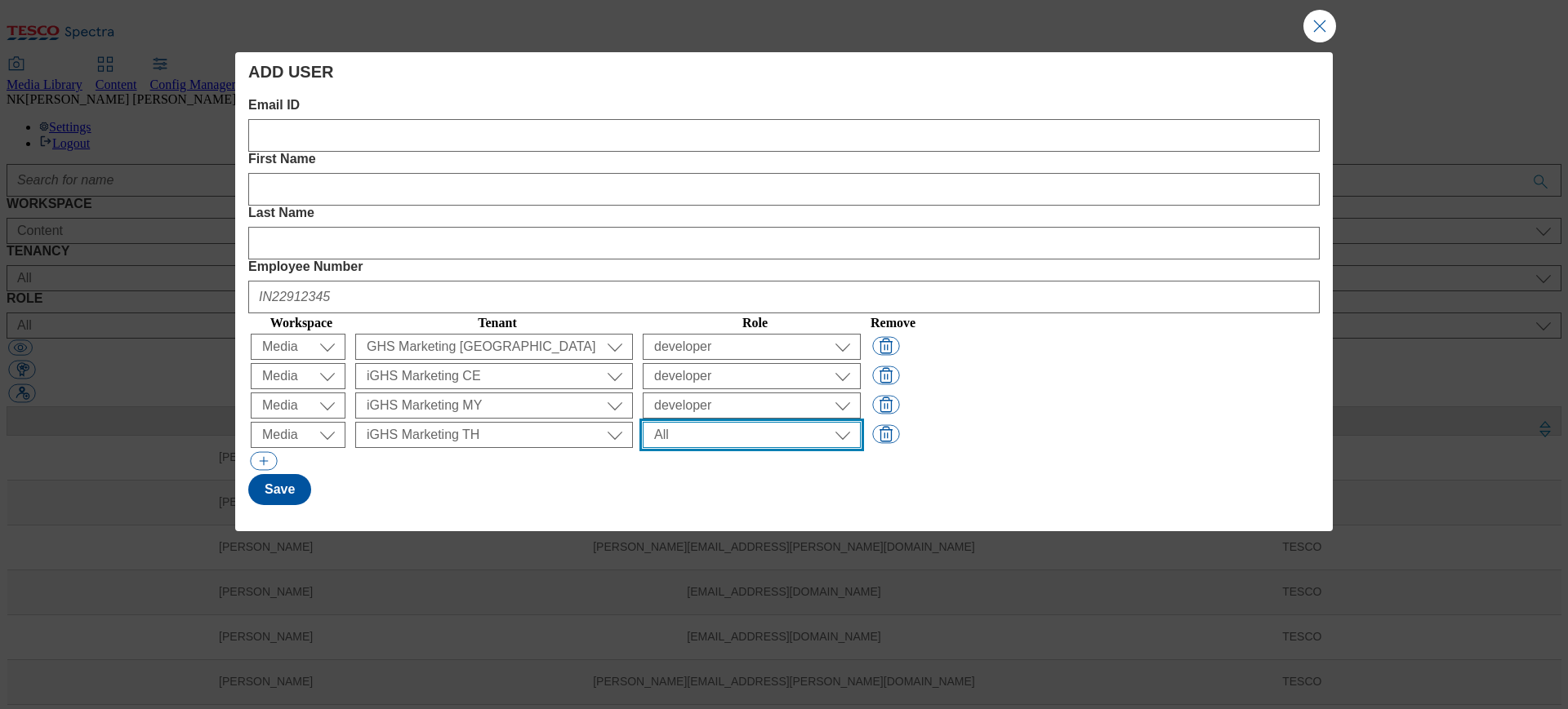
click at [861, 334] on select "All content_designer content_editor content_read developer guest media_admin mo…" at bounding box center [751, 347] width 218 height 26
select select "developer"
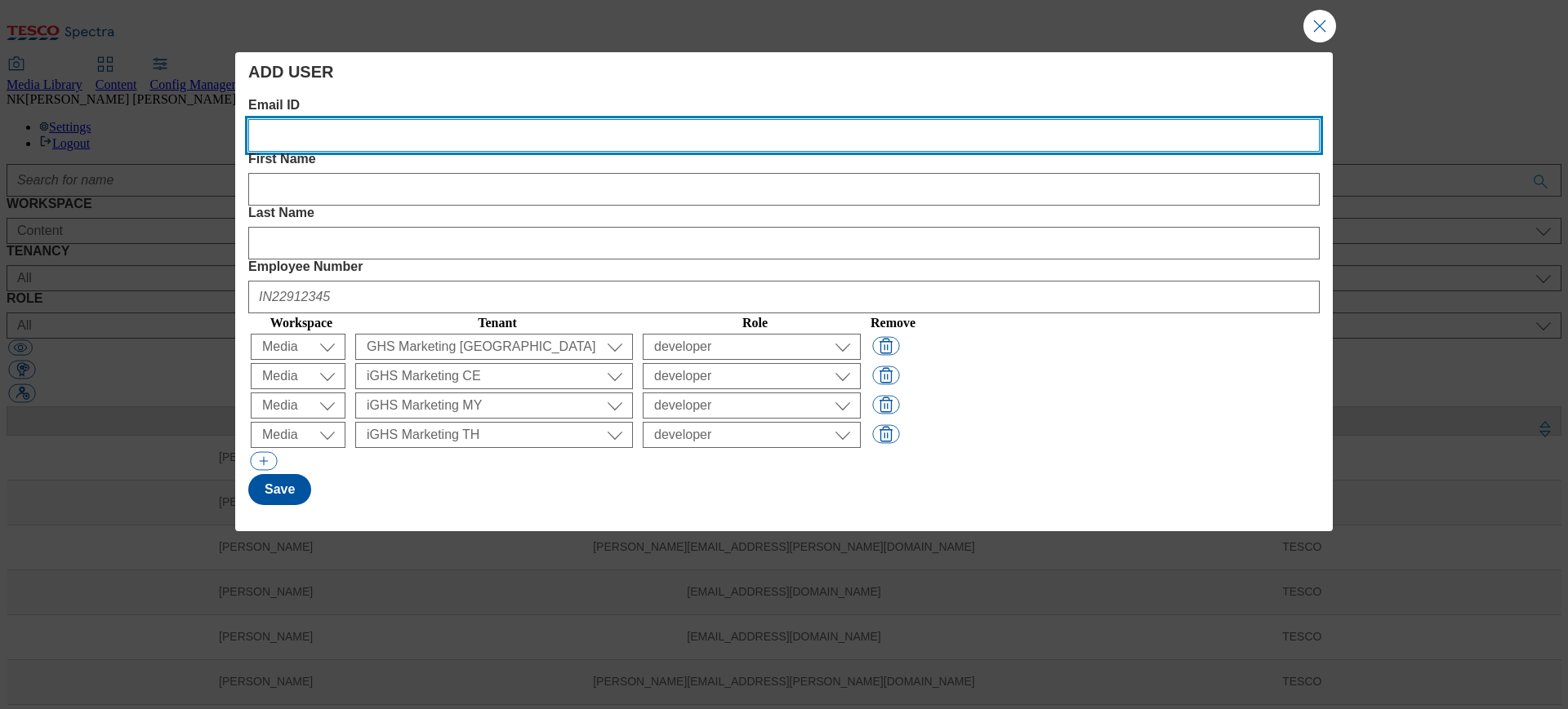
click at [317, 139] on ID "Email ID" at bounding box center [783, 135] width 1071 height 33
paste ID "aurobindum.sengupta@tesco.com"
type ID "aurobindum.sengupta@tesco.com"
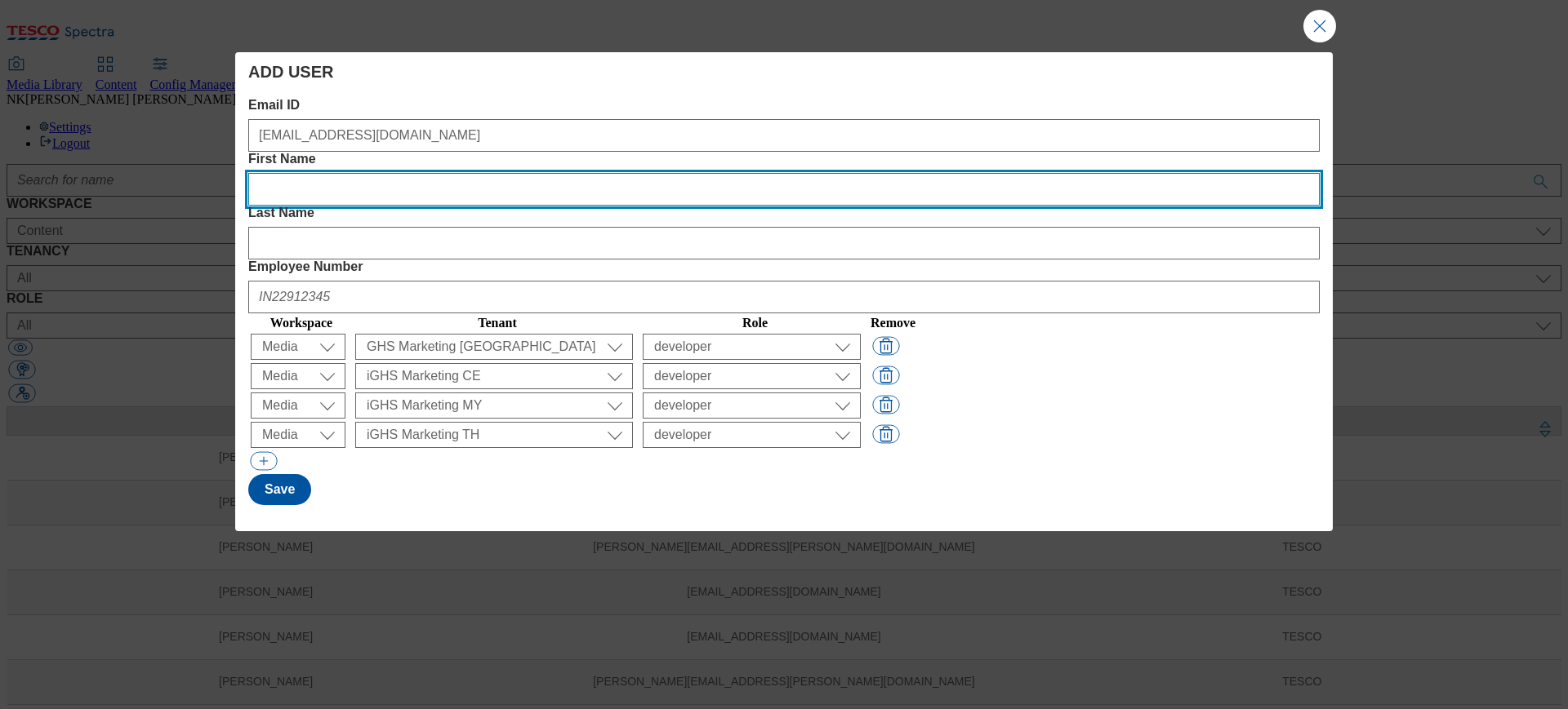
click at [565, 173] on Name "First Name" at bounding box center [783, 189] width 1071 height 33
type Name "Aurobindum"
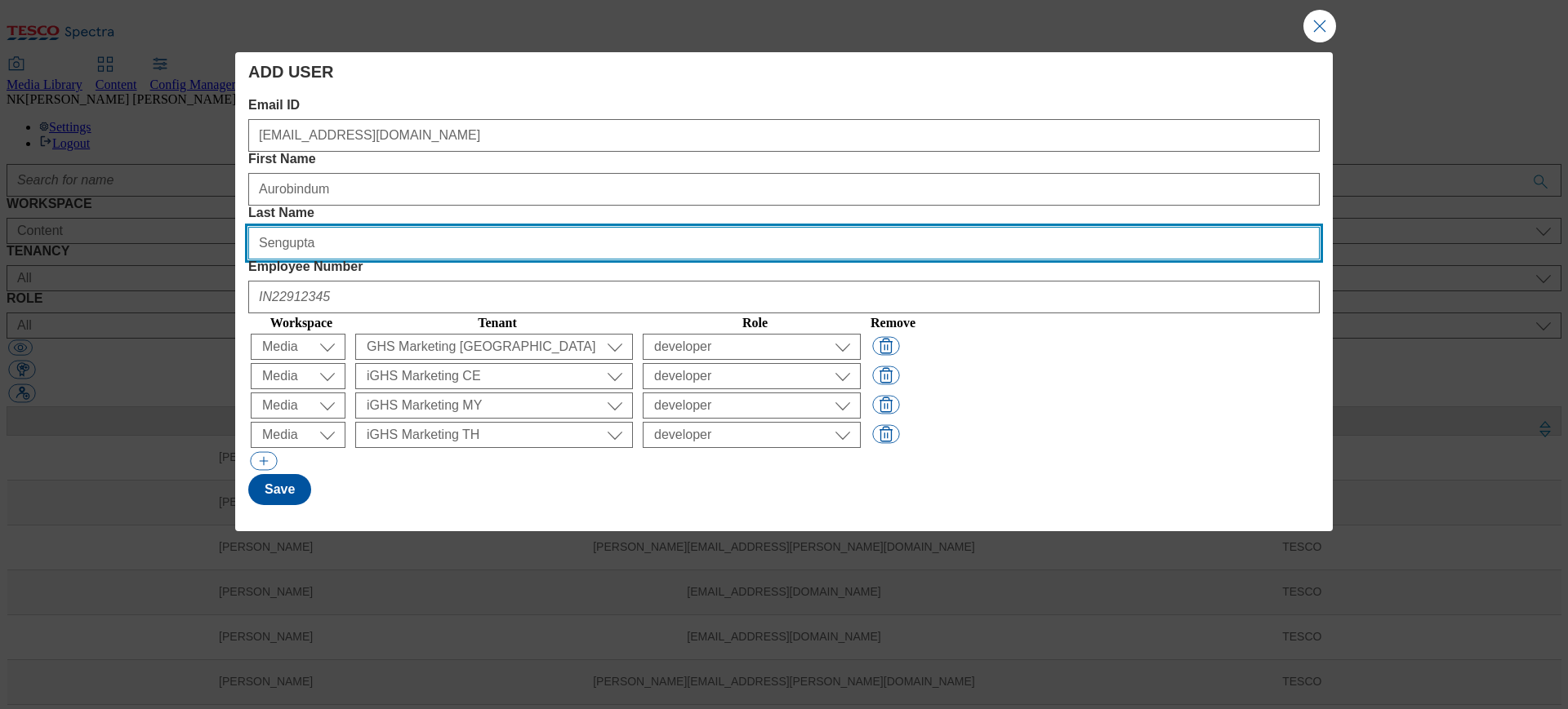
type Name "Sengupta"
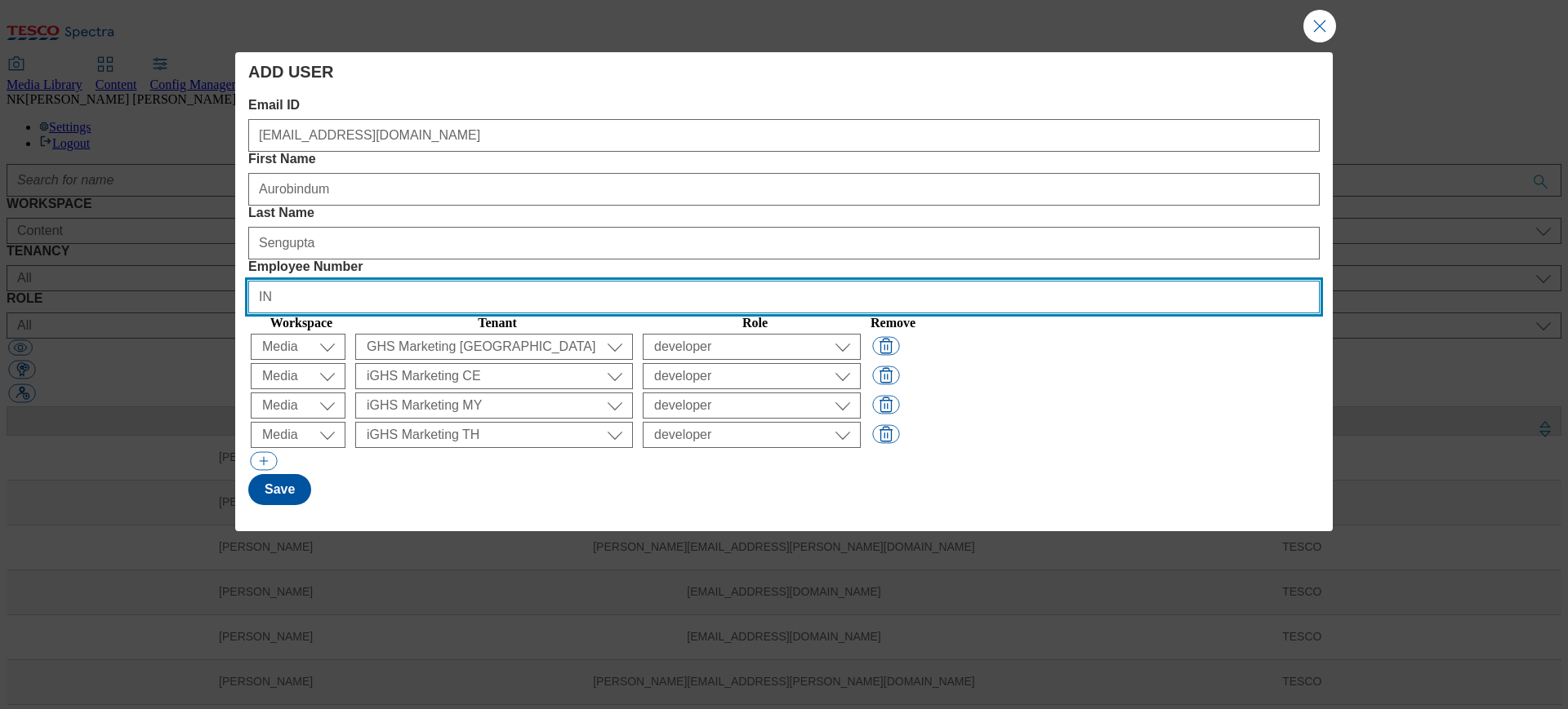
paste Number "45895125"
type Number "IN45895125"
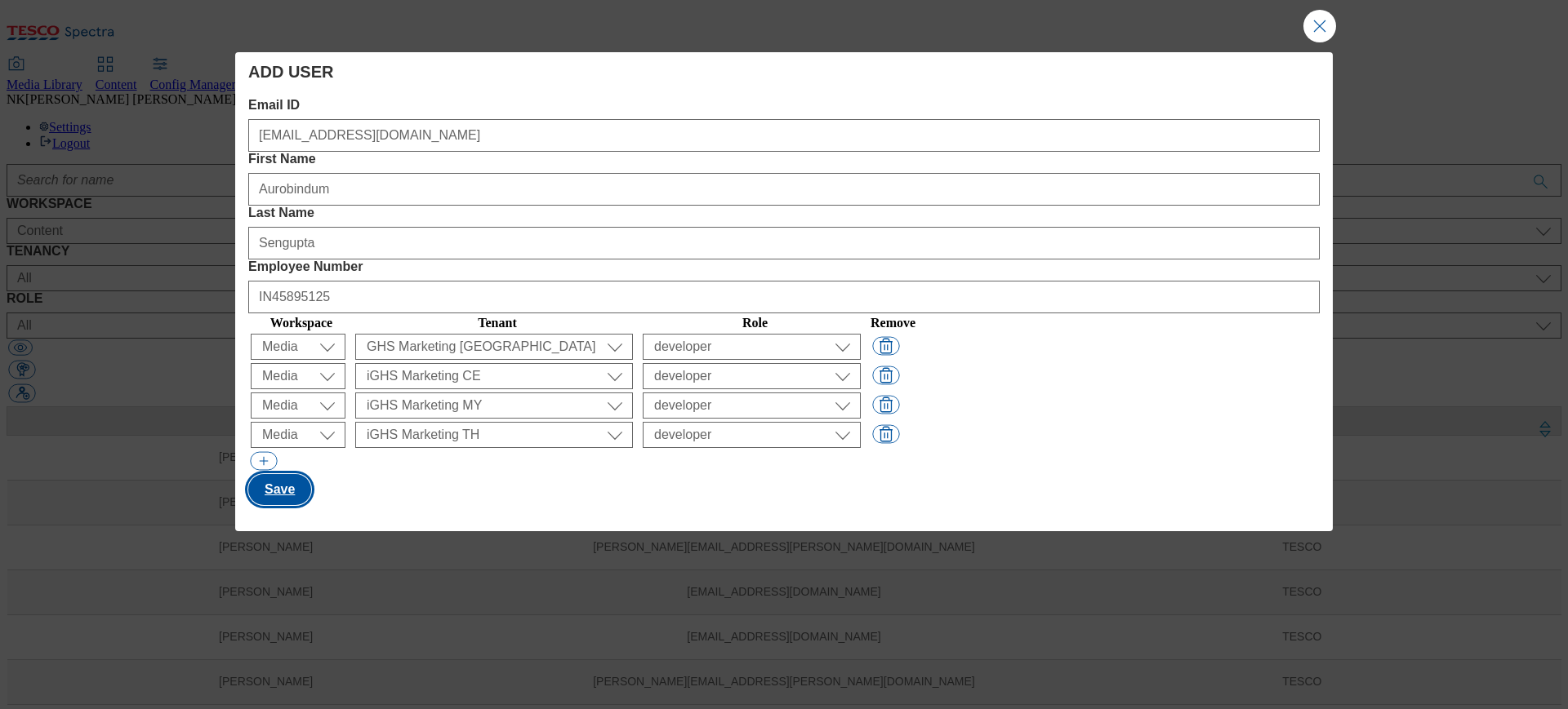
click at [295, 475] on button "Save" at bounding box center [279, 490] width 63 height 31
select select "Content"
select select "customer-engagement"
select select "content_designer"
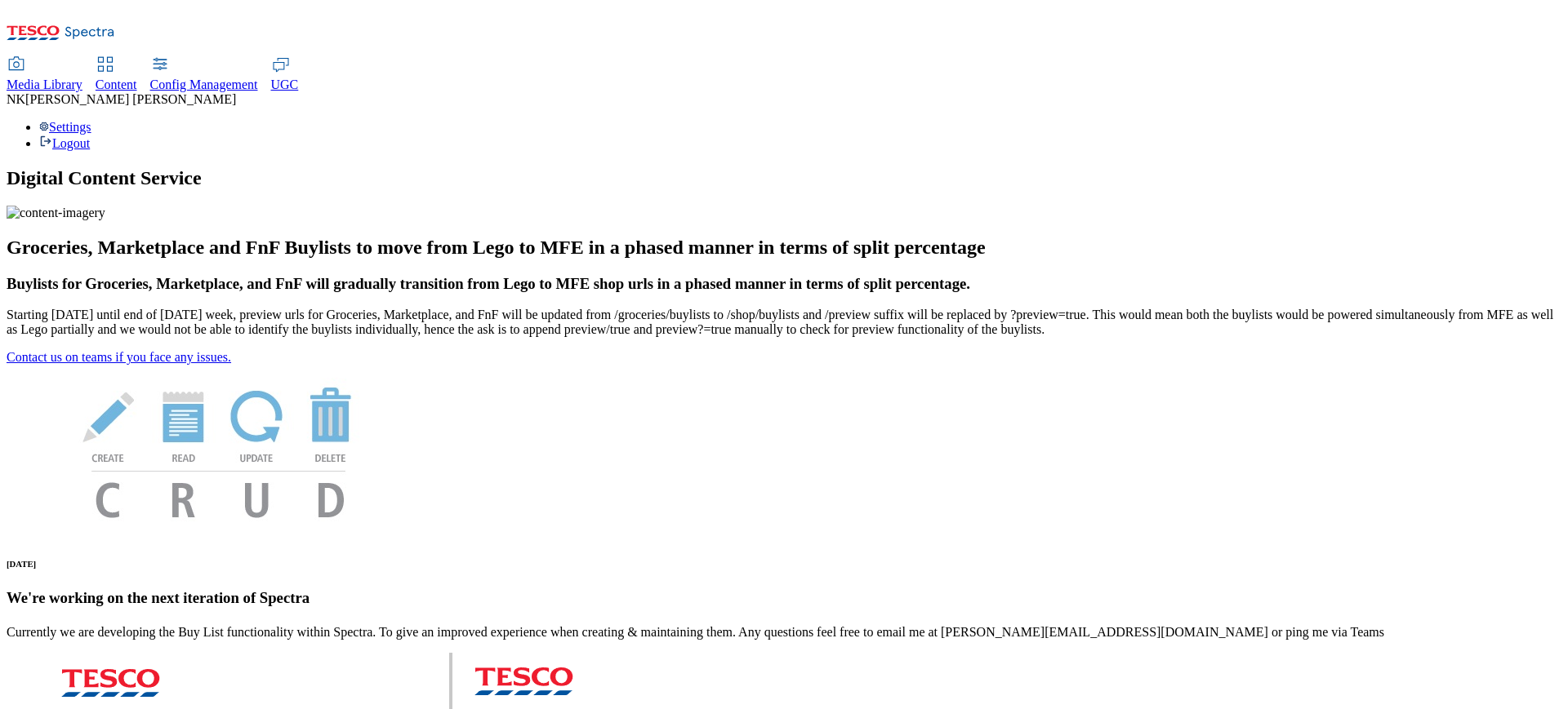
click at [82, 78] on span "Media Library" at bounding box center [44, 85] width 76 height 14
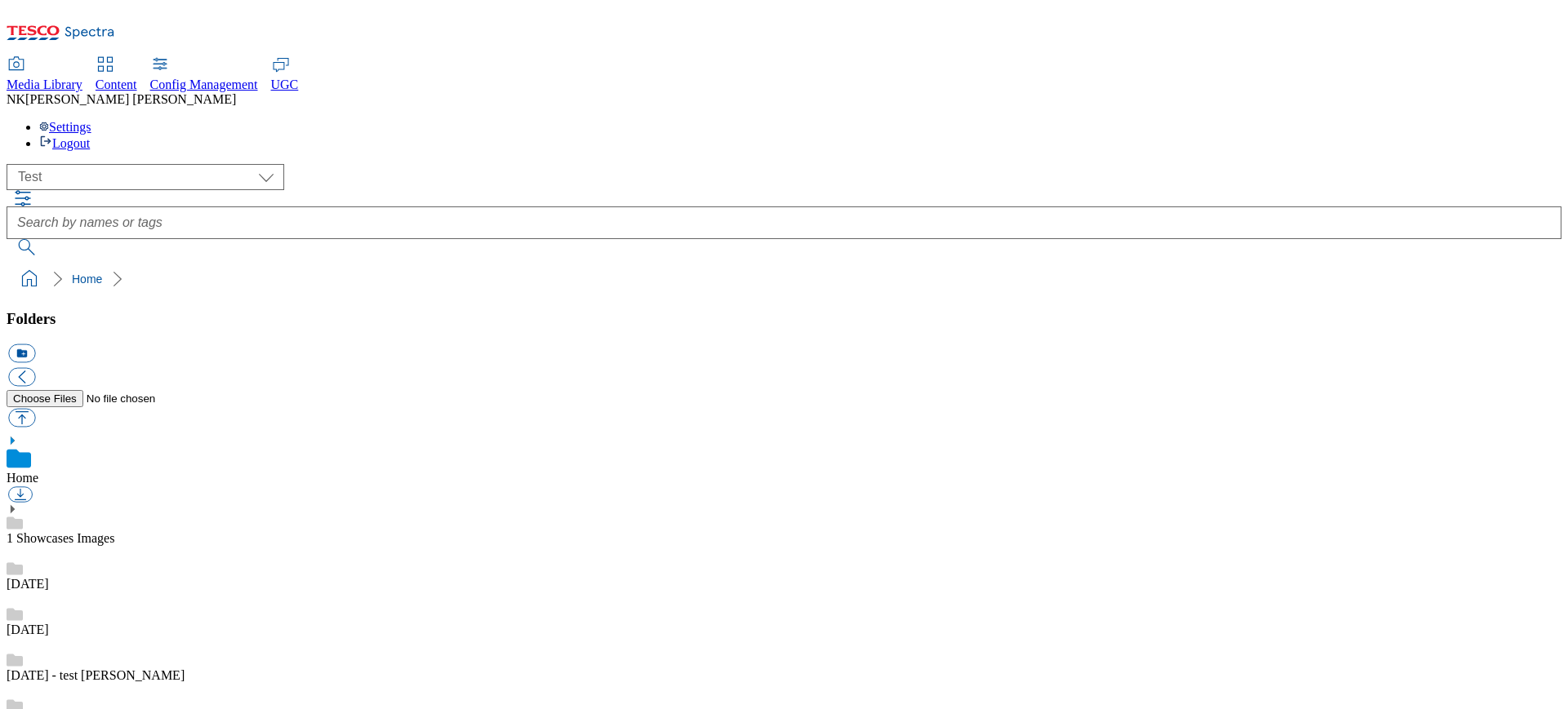
scroll to position [1, 0]
click at [108, 164] on div "( optional ) All all Clubcard Boost UK Clubcard Marketing Clubcard ROI clubcard…" at bounding box center [784, 177] width 1555 height 26
click at [111, 164] on select "All all Clubcard Boost UK Clubcard Marketing Clubcard ROI clubcard-boost-uk clu…" at bounding box center [146, 177] width 278 height 26
select select "flare-ighs-ce-mktg"
click at [405, 164] on div "( optional ) All all Clubcard Boost UK Clubcard Marketing Clubcard ROI clubcard…" at bounding box center [784, 177] width 1555 height 26
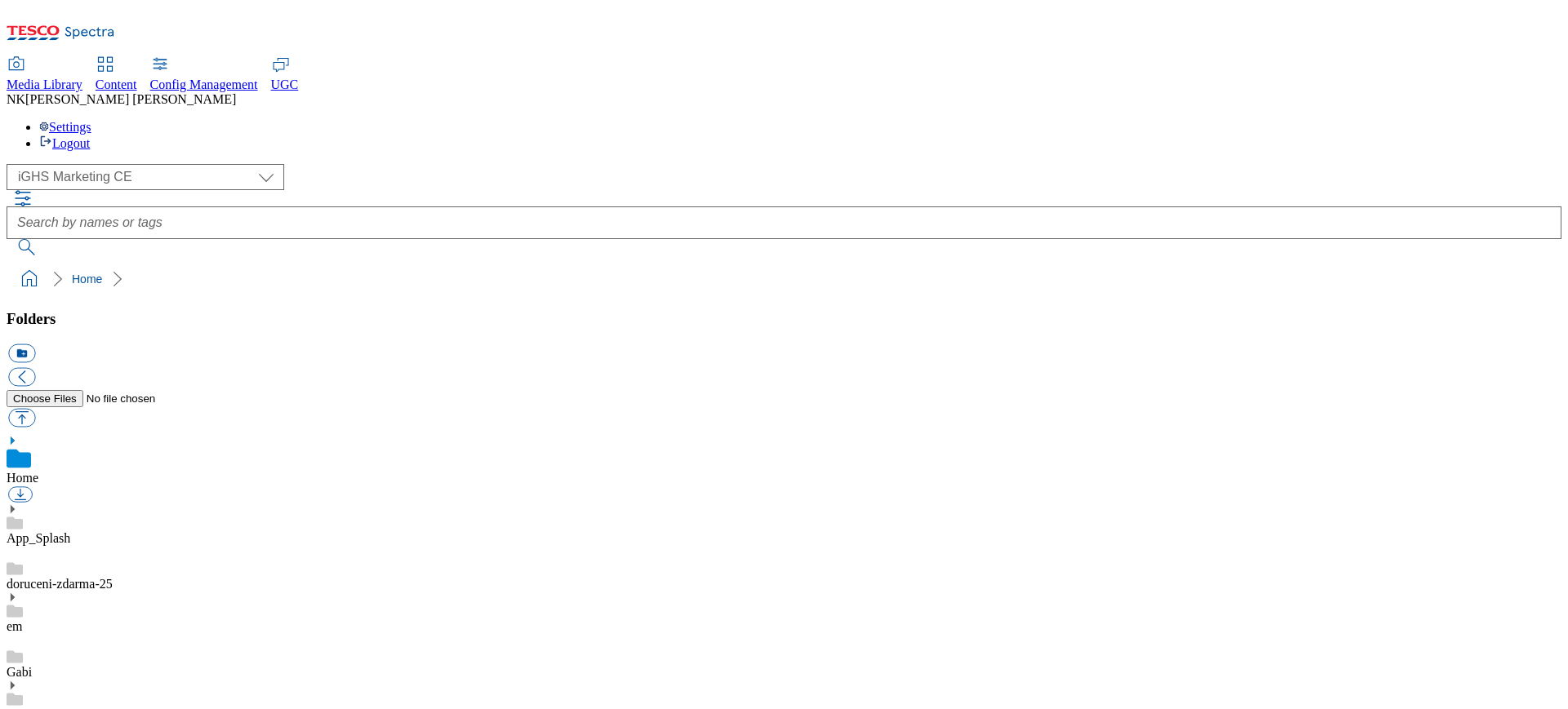
click at [103, 164] on select "All all Clubcard Boost UK Clubcard Marketing Clubcard ROI clubcard-boost-uk clu…" at bounding box center [146, 177] width 278 height 26
click at [328, 164] on div "( optional ) All all Clubcard Boost UK Clubcard Marketing Clubcard ROI clubcard…" at bounding box center [784, 177] width 1555 height 26
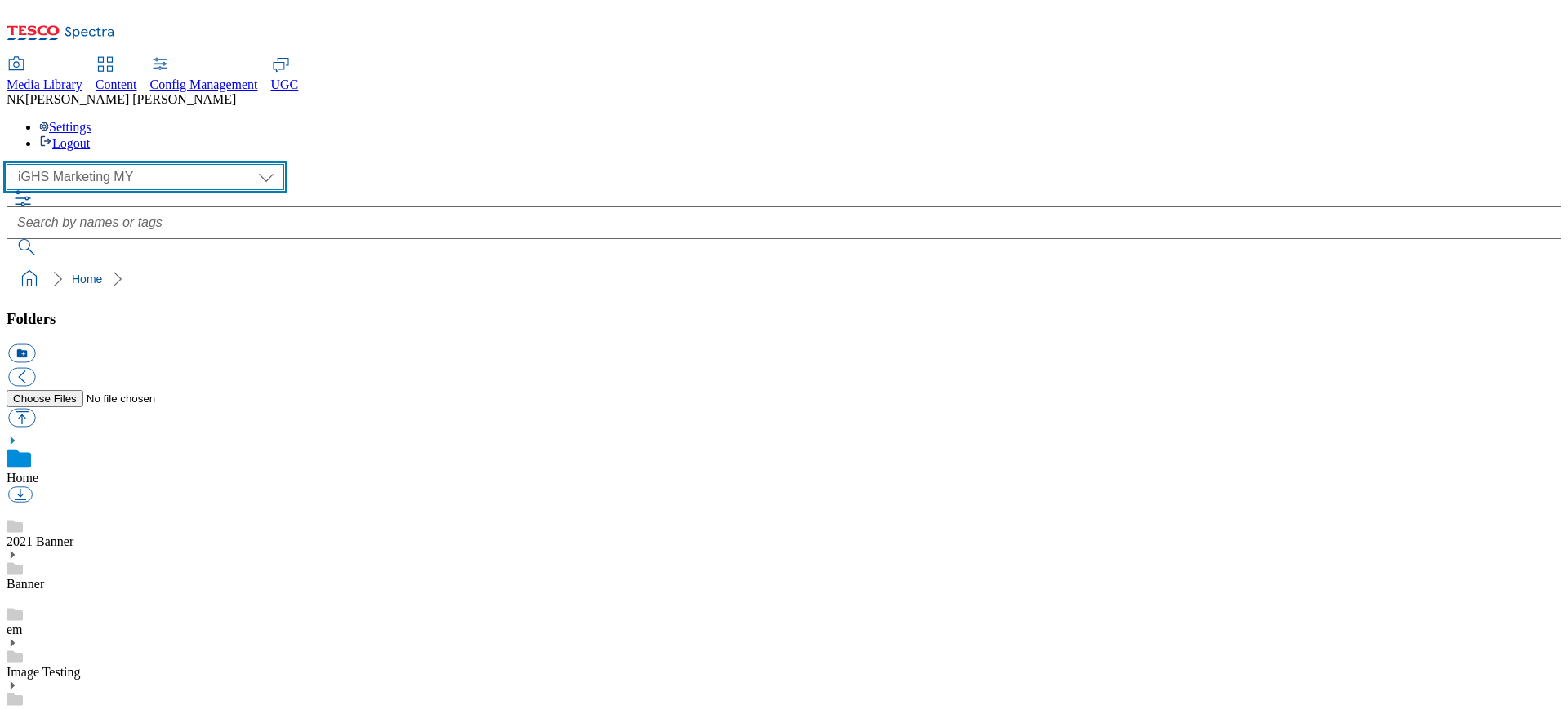
click at [116, 164] on select "All all Clubcard Boost UK Clubcard Marketing Clubcard ROI clubcard-boost-uk clu…" at bounding box center [146, 177] width 278 height 26
select select "flare-ighs-ce-mktg"
click at [318, 164] on div "( optional ) All all Clubcard Boost UK Clubcard Marketing Clubcard ROI clubcard…" at bounding box center [784, 177] width 1555 height 26
click at [134, 164] on select "All all Clubcard Boost UK Clubcard Marketing Clubcard ROI clubcard-boost-uk clu…" at bounding box center [146, 177] width 278 height 26
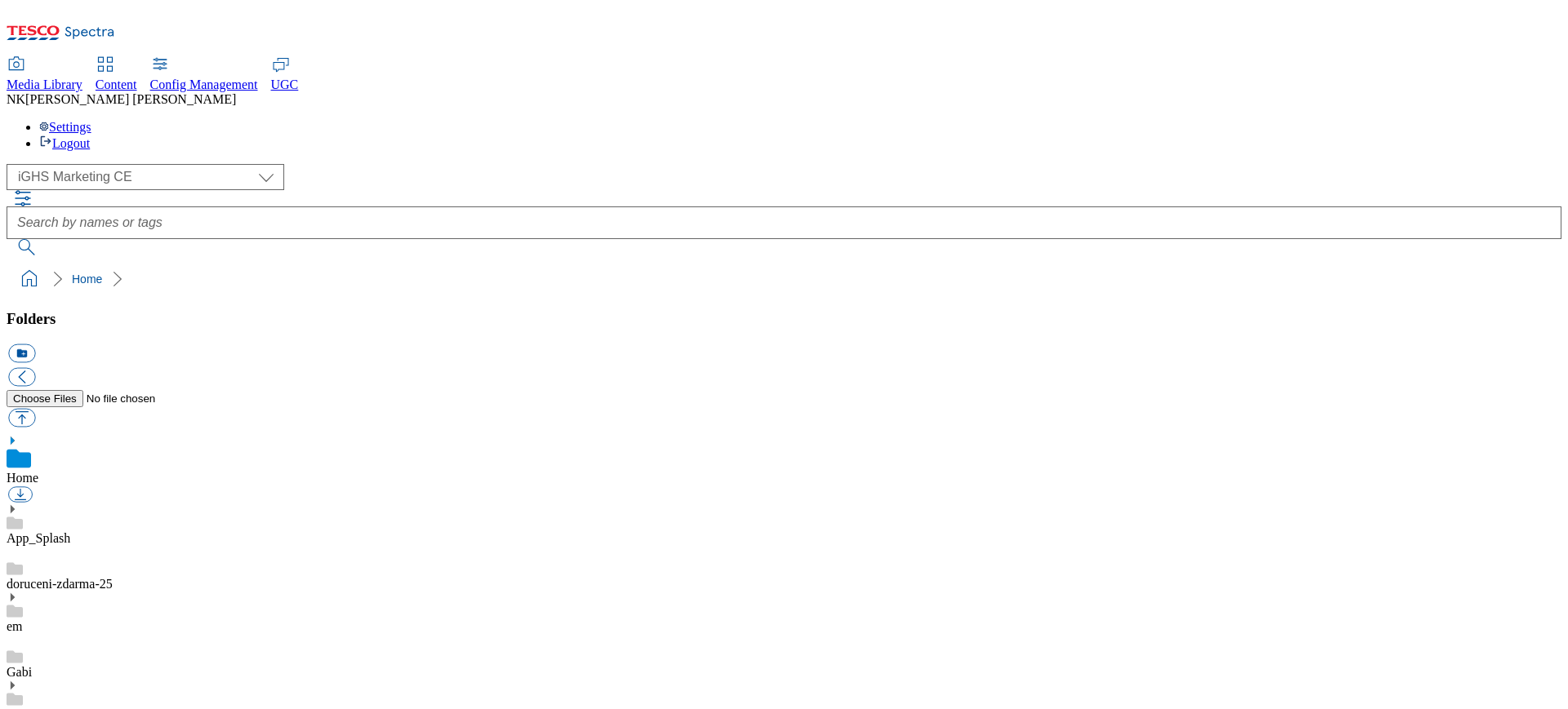
click at [18, 680] on icon at bounding box center [13, 686] width 12 height 12
click at [44, 680] on div "IGHS-CZ" at bounding box center [784, 701] width 1555 height 43
